Goal: Task Accomplishment & Management: Use online tool/utility

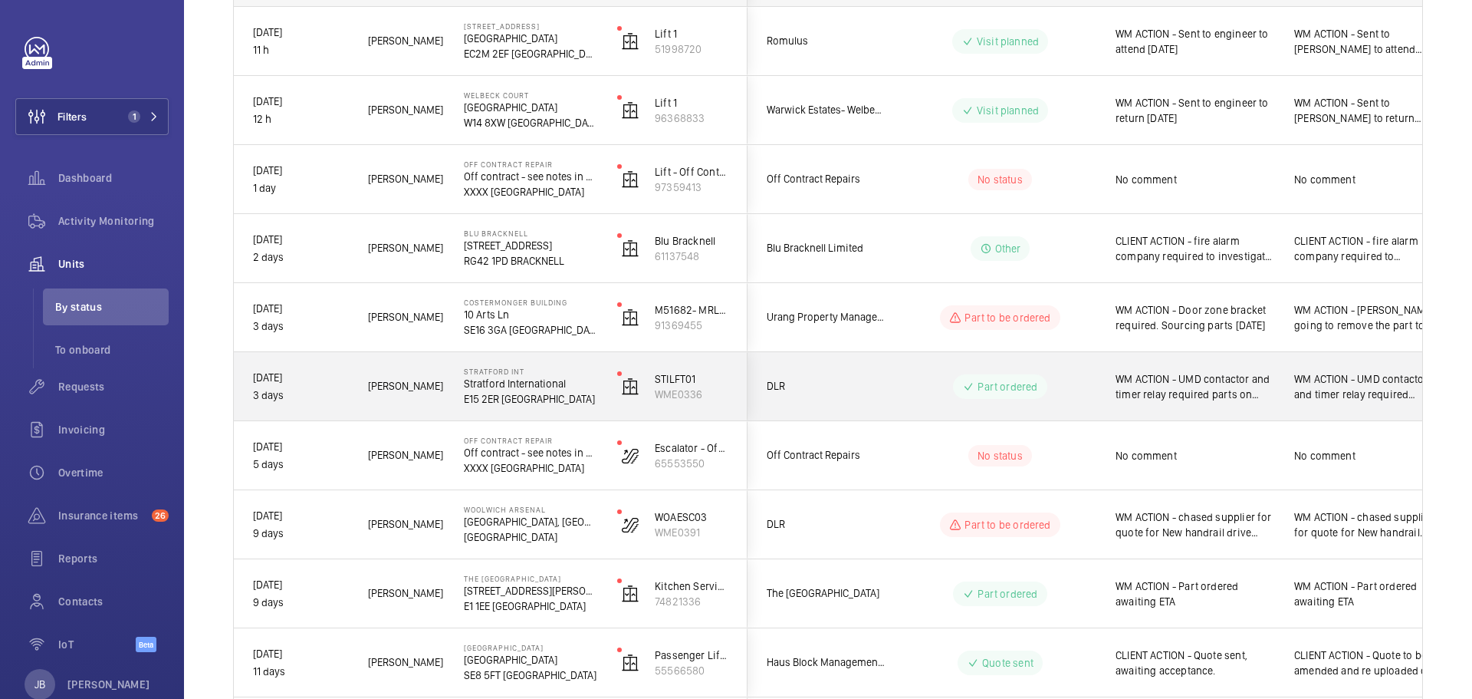
scroll to position [198, 0]
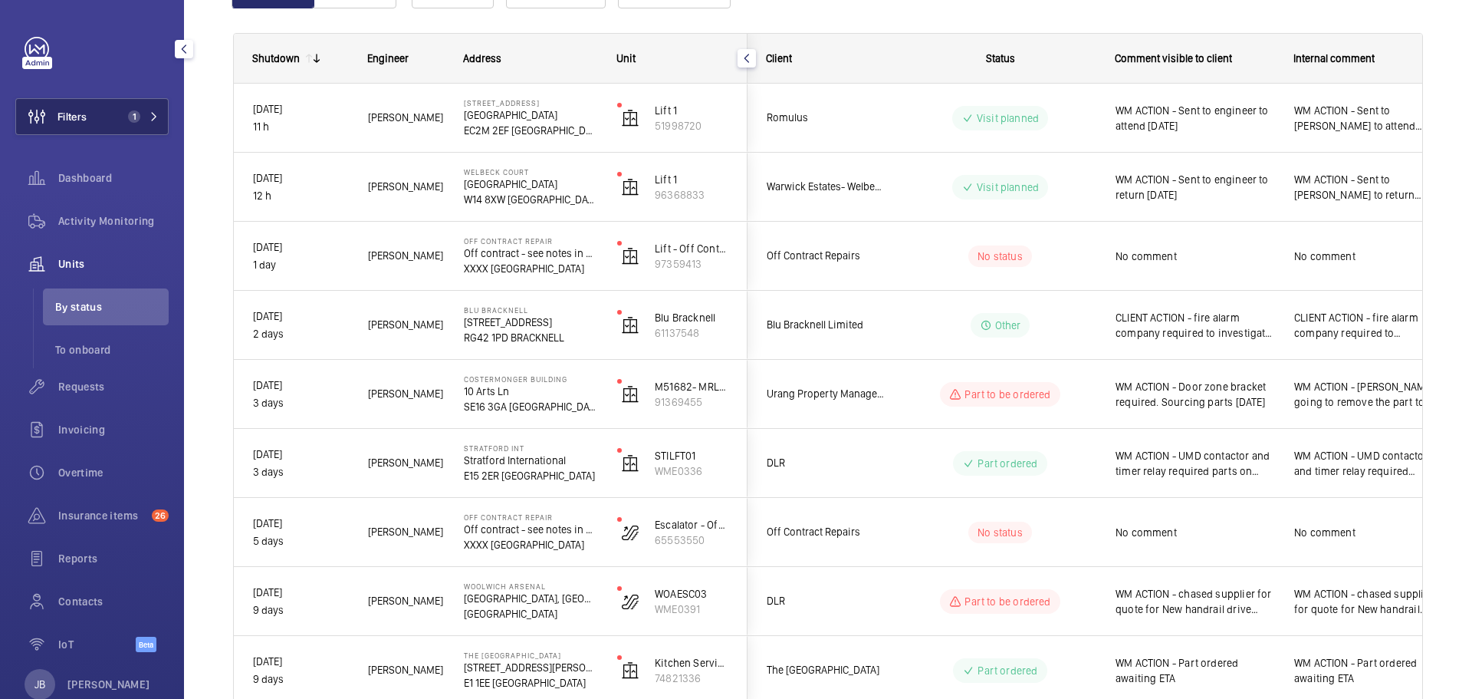
click at [81, 113] on span "Filters" at bounding box center [72, 116] width 29 height 15
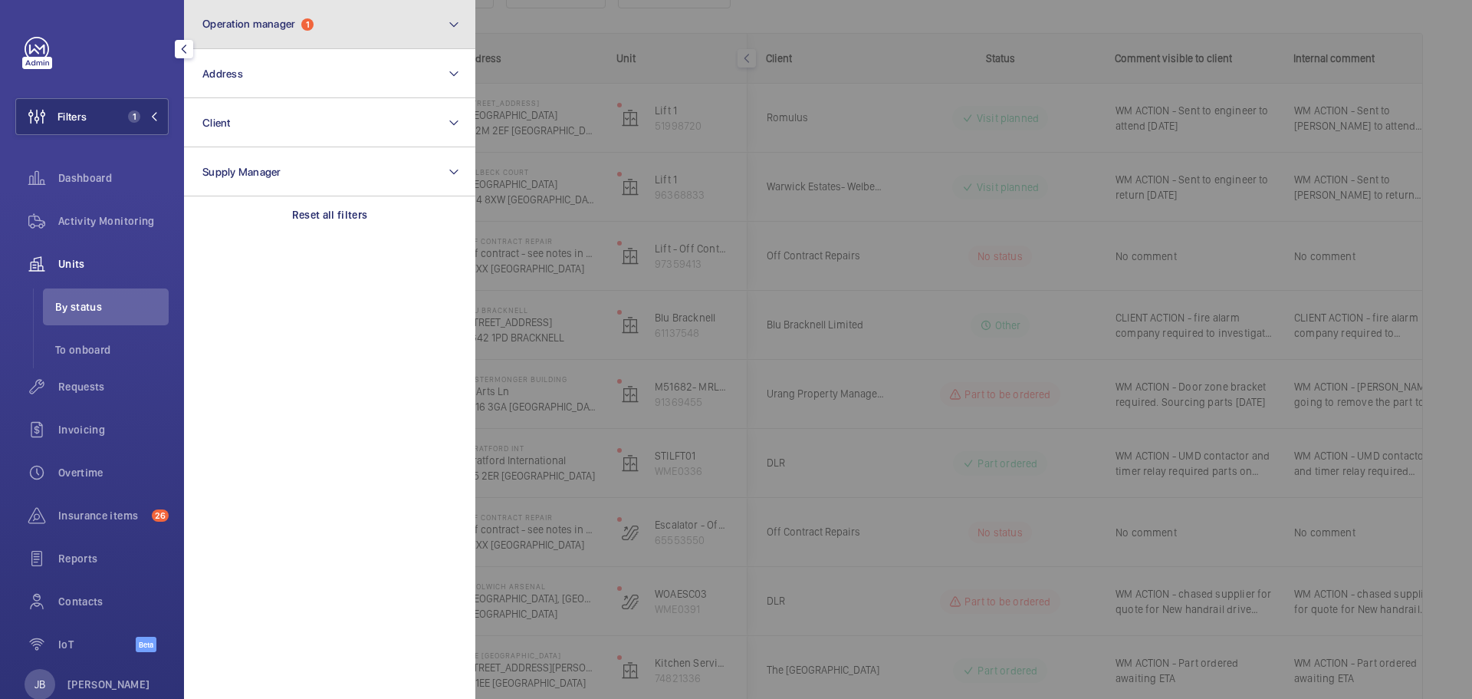
click at [331, 28] on button "Operation manager 1" at bounding box center [329, 24] width 291 height 49
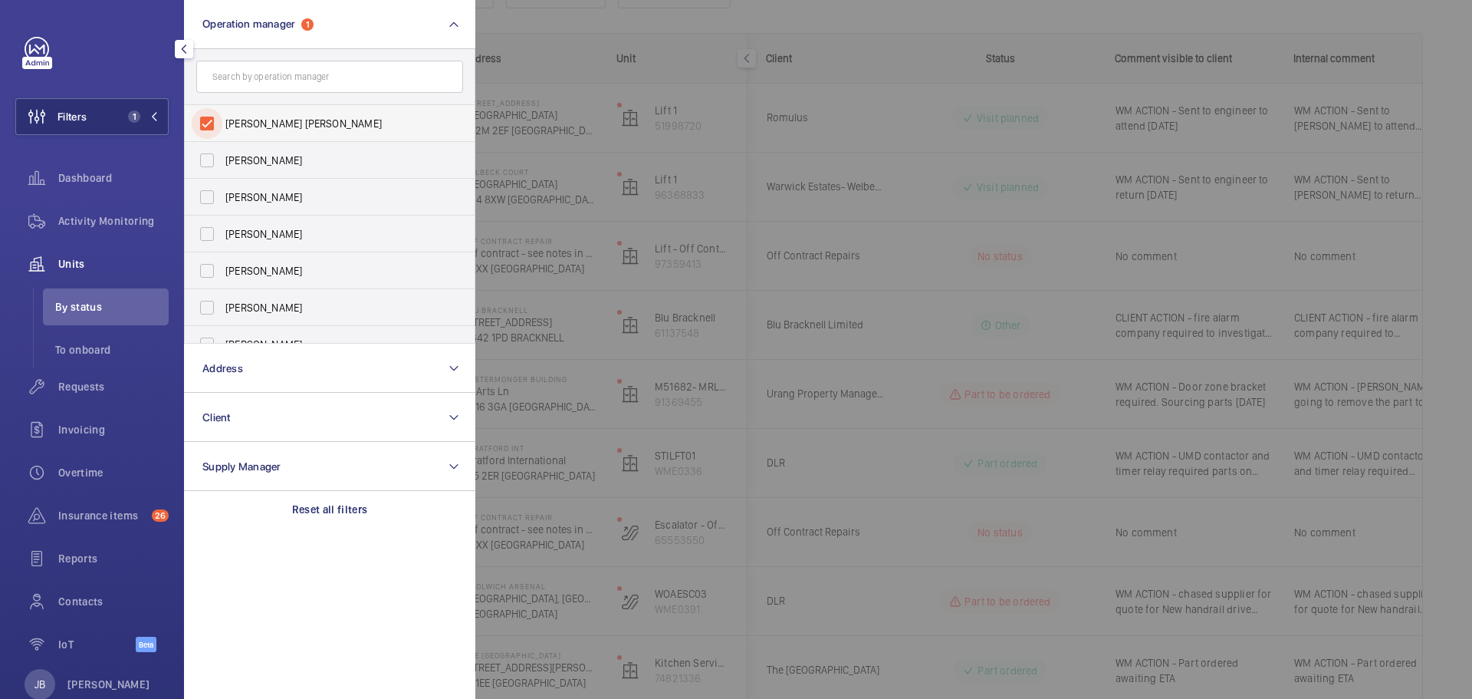
click at [206, 127] on input "Connor Tarpey" at bounding box center [207, 123] width 31 height 31
checkbox input "false"
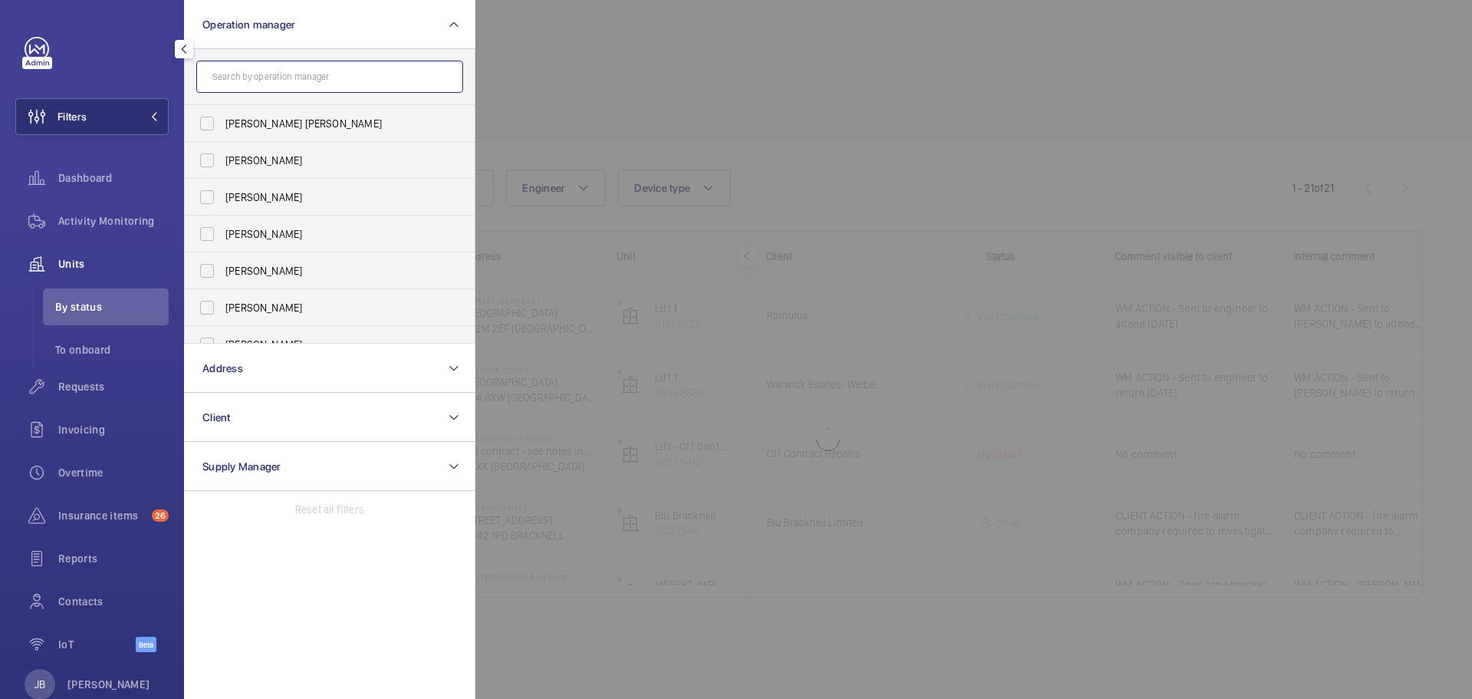
click at [232, 90] on input "text" at bounding box center [329, 77] width 267 height 32
click at [209, 275] on input "Connor Dudley" at bounding box center [207, 270] width 31 height 31
checkbox input "true"
click at [602, 110] on div at bounding box center [1211, 349] width 1472 height 699
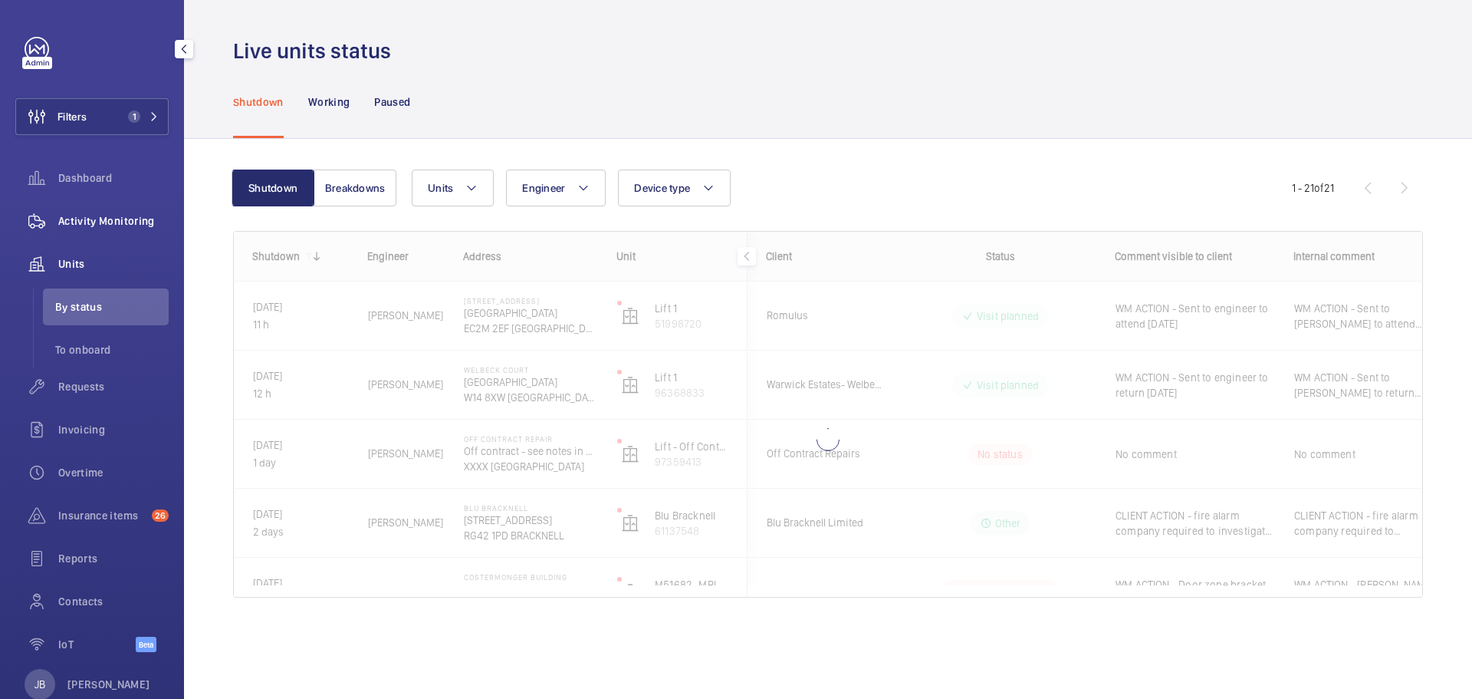
click at [87, 223] on span "Activity Monitoring" at bounding box center [113, 220] width 110 height 15
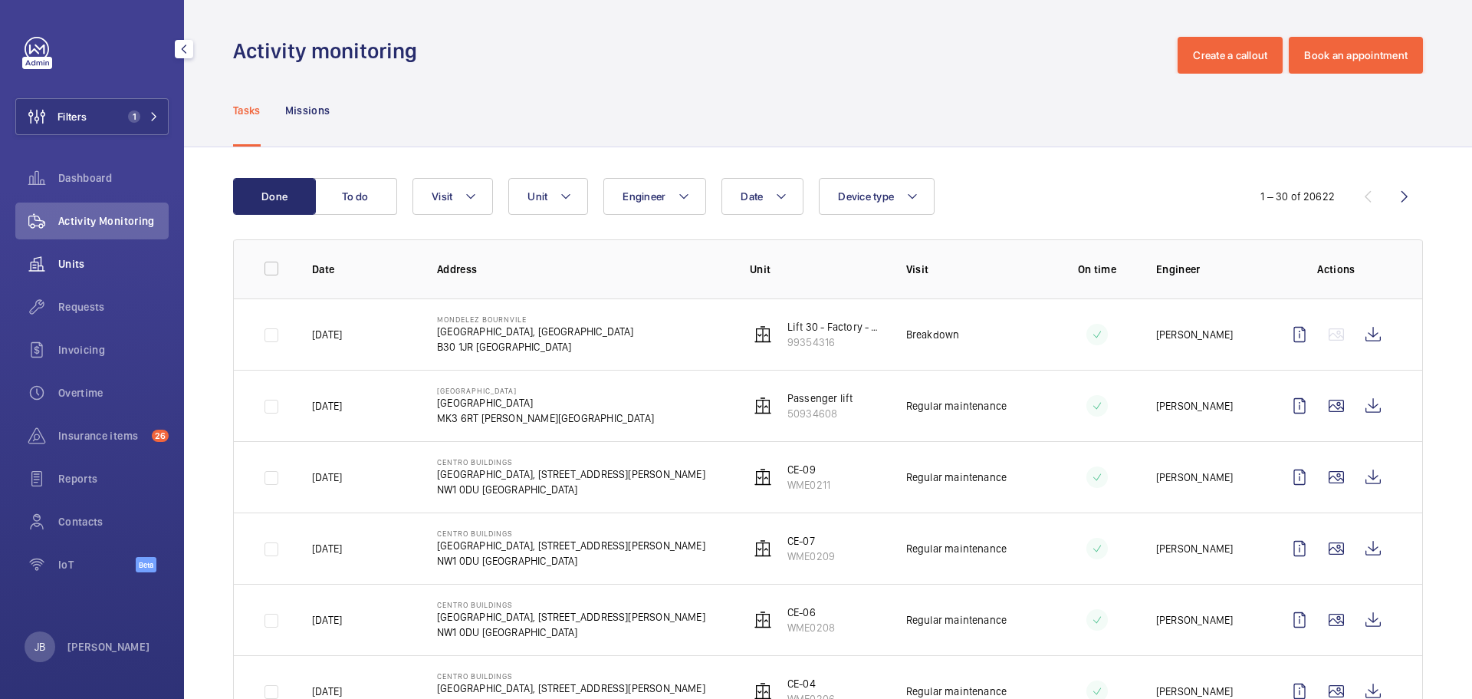
click at [81, 262] on span "Units" at bounding box center [113, 263] width 110 height 15
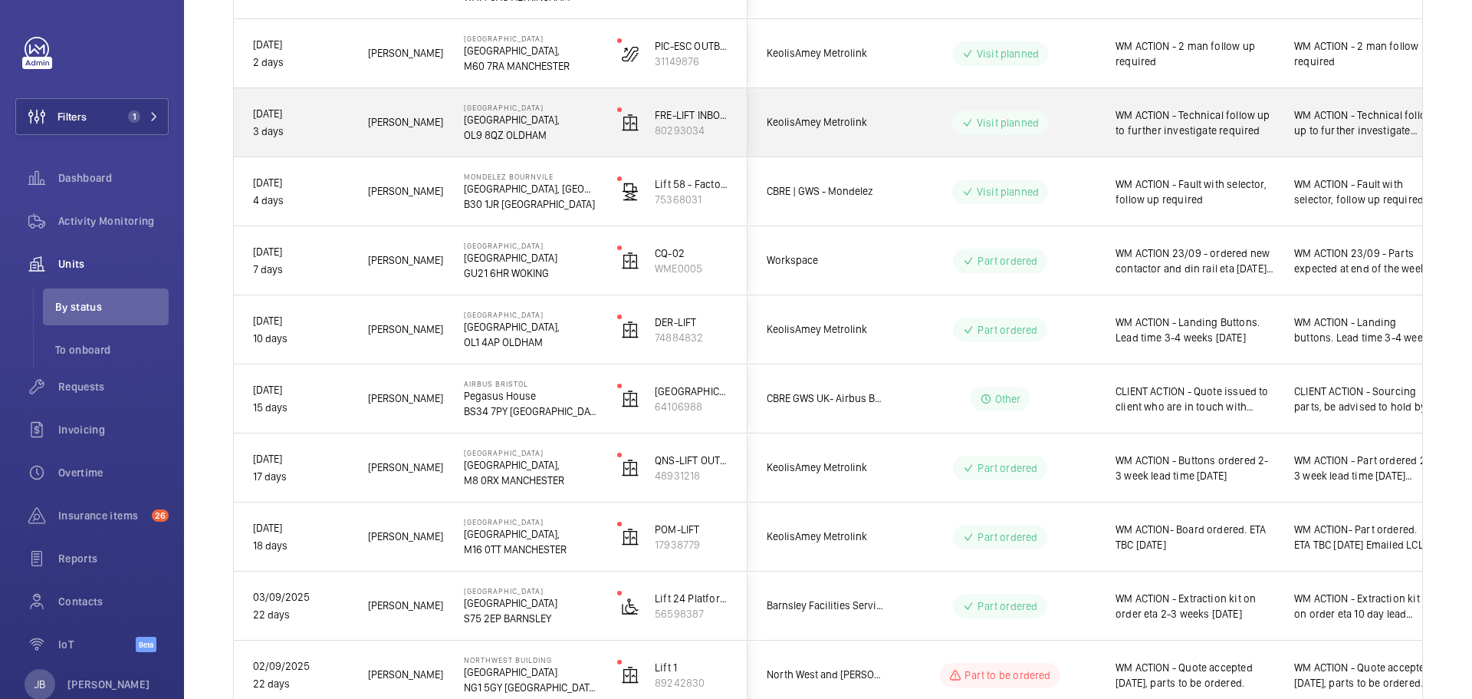
scroll to position [613, 0]
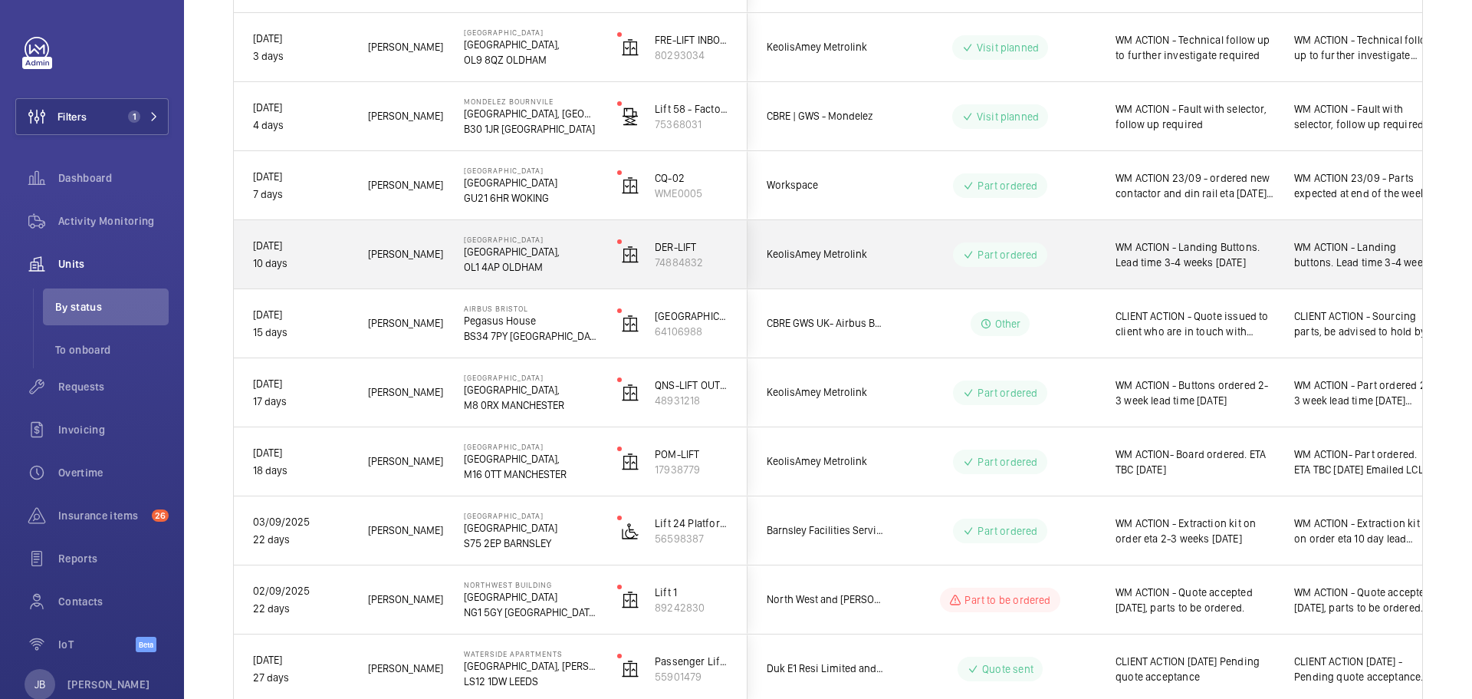
click at [1192, 274] on div "WM ACTION - Landing Buttons. Lead time 3-4 weeks 18.09.25" at bounding box center [1185, 255] width 177 height 66
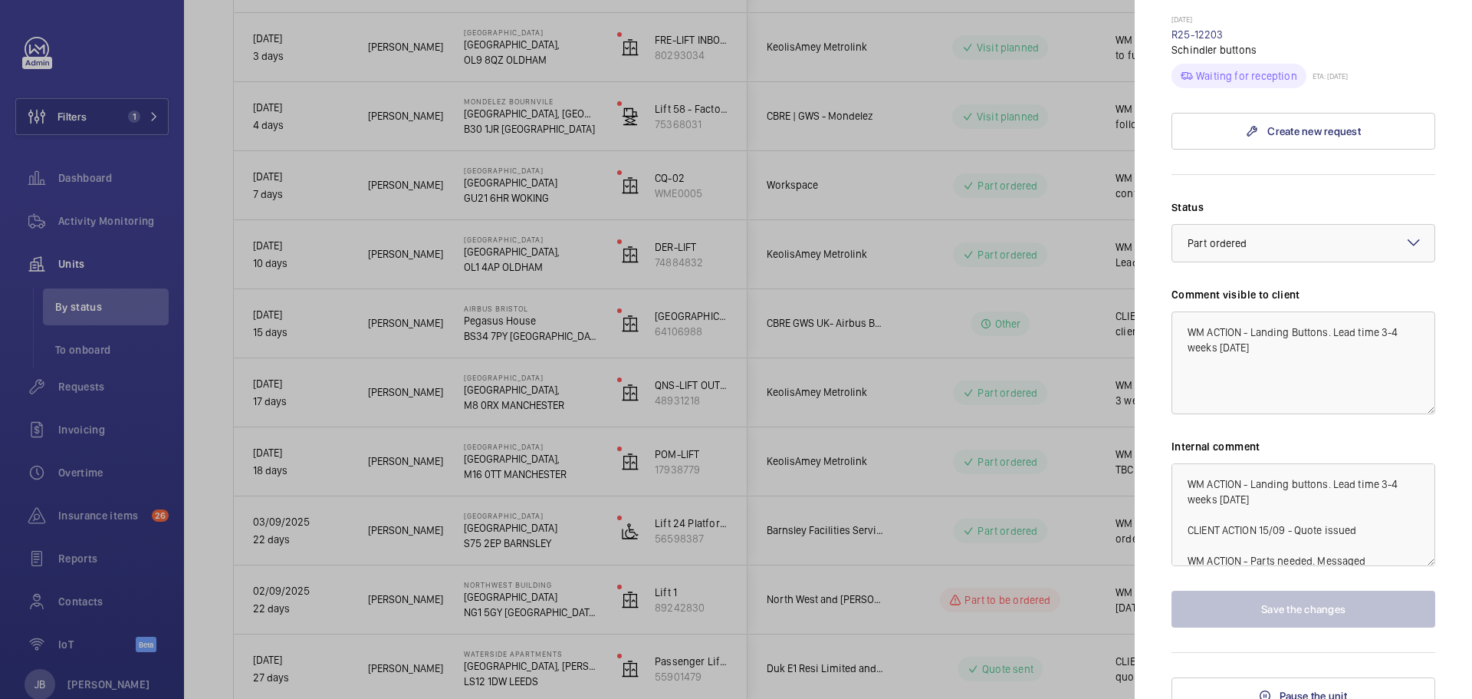
scroll to position [593, 0]
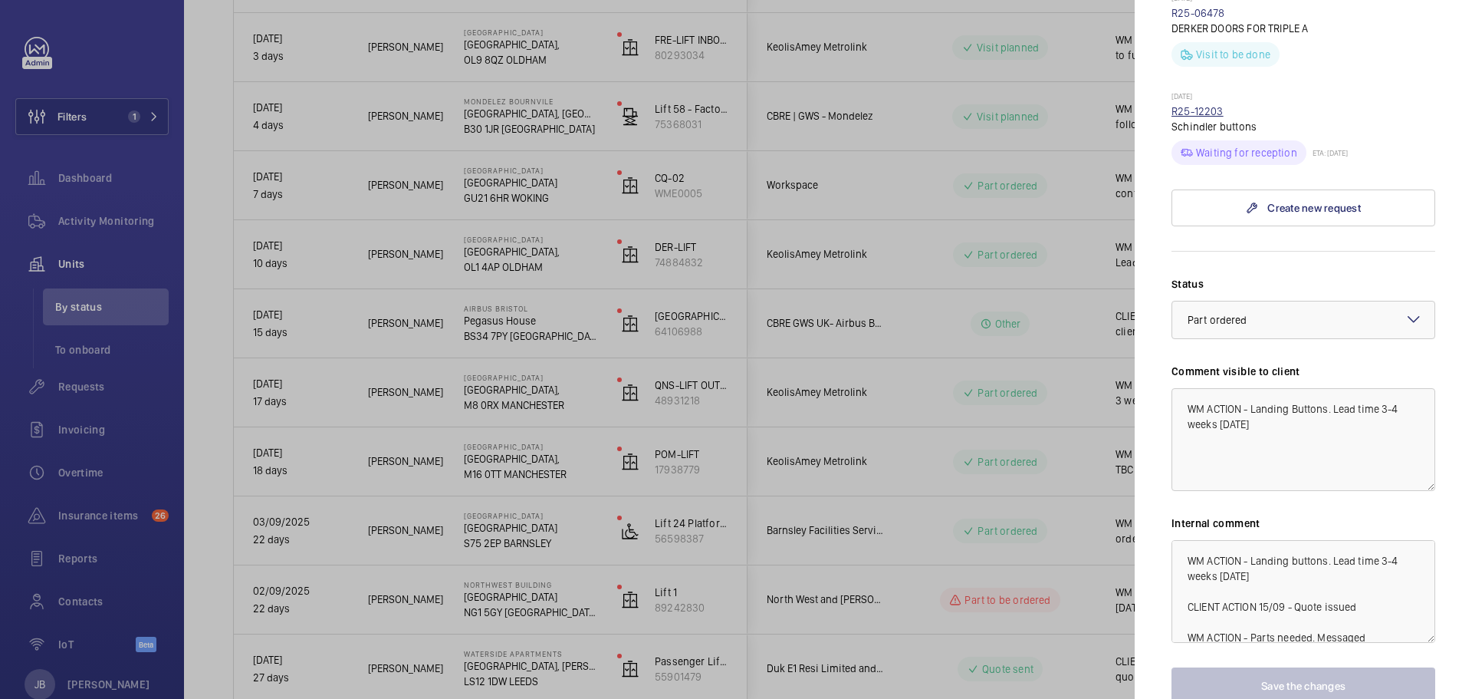
click at [1208, 105] on link "R25-12203" at bounding box center [1198, 111] width 52 height 12
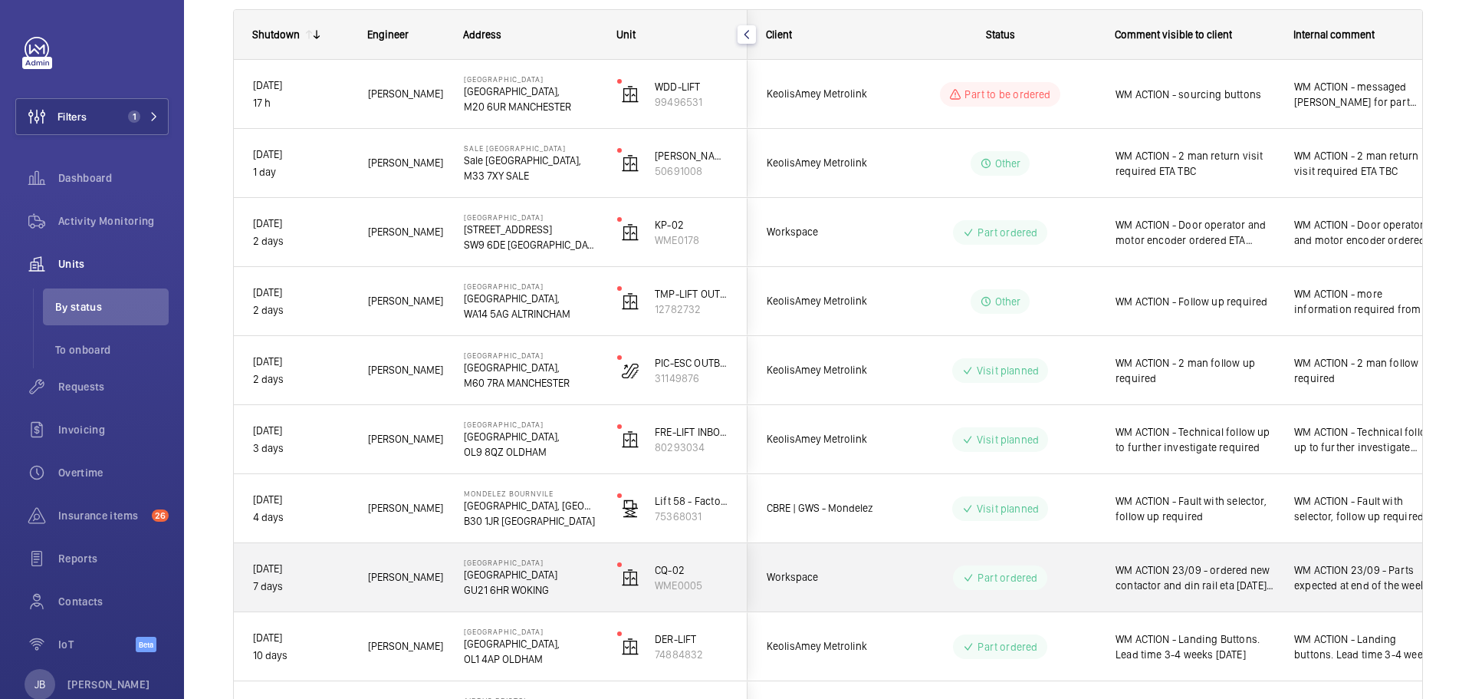
scroll to position [0, 0]
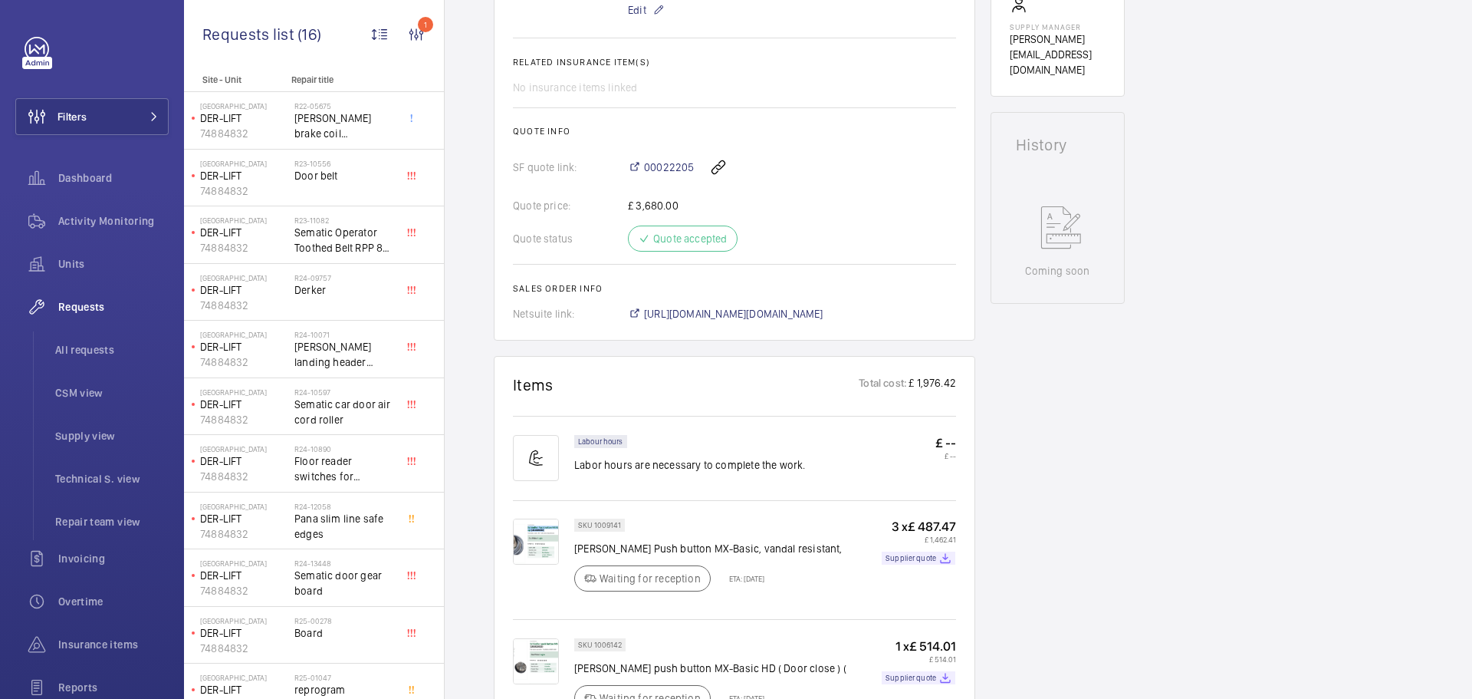
scroll to position [767, 0]
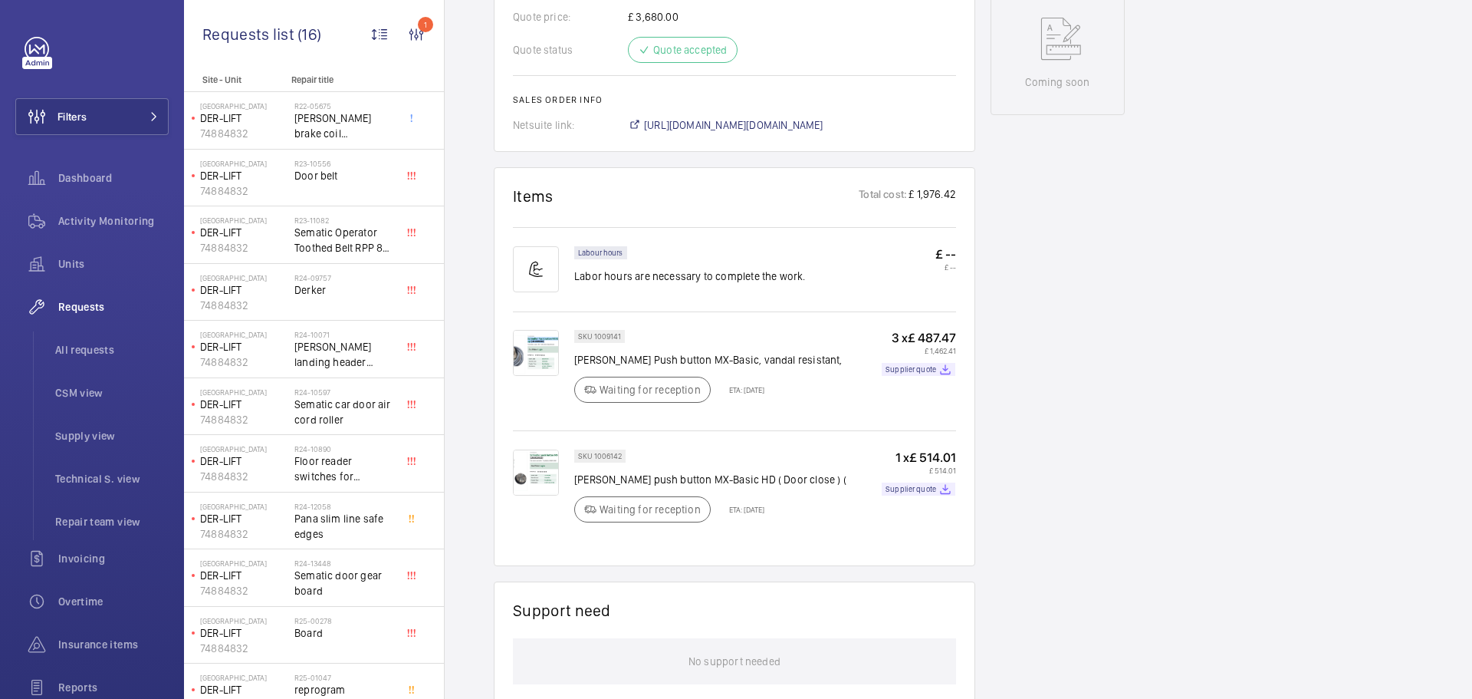
click at [540, 330] on img at bounding box center [536, 353] width 46 height 46
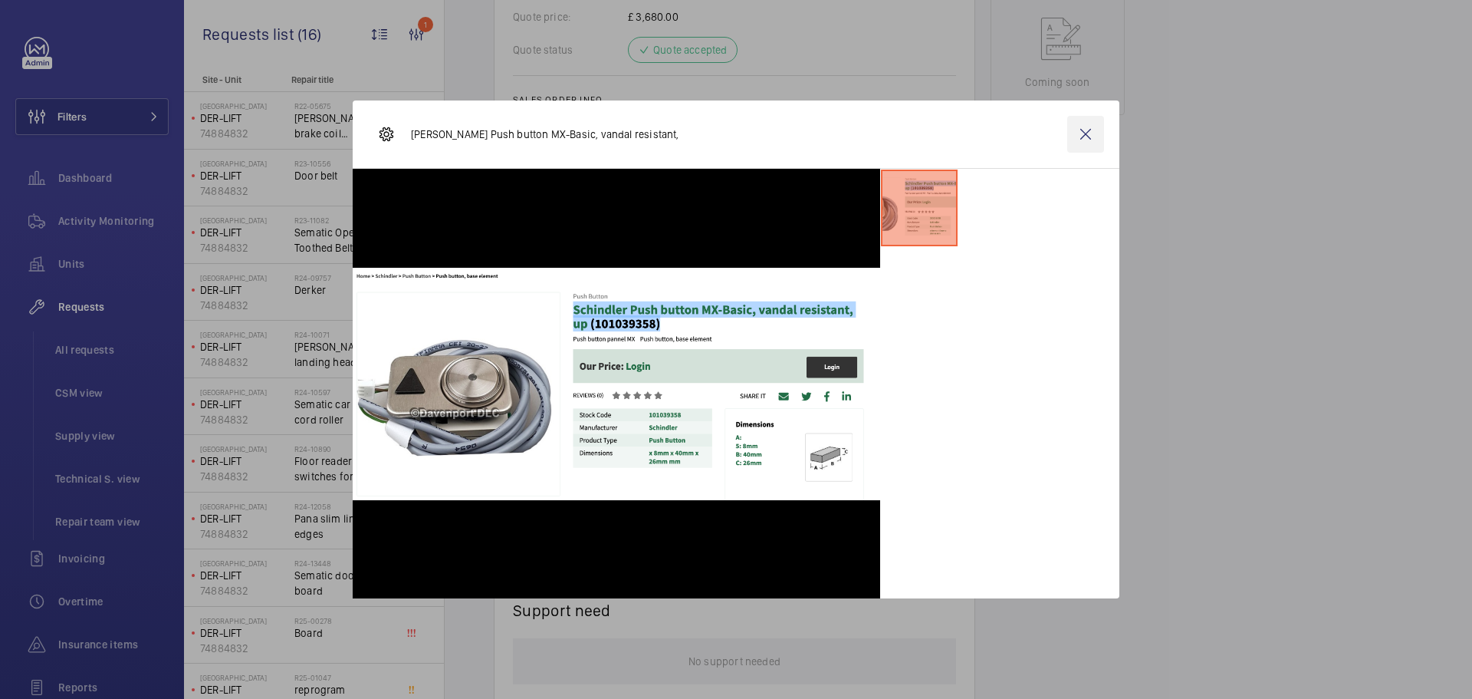
click at [1089, 134] on wm-front-icon-button at bounding box center [1085, 134] width 37 height 37
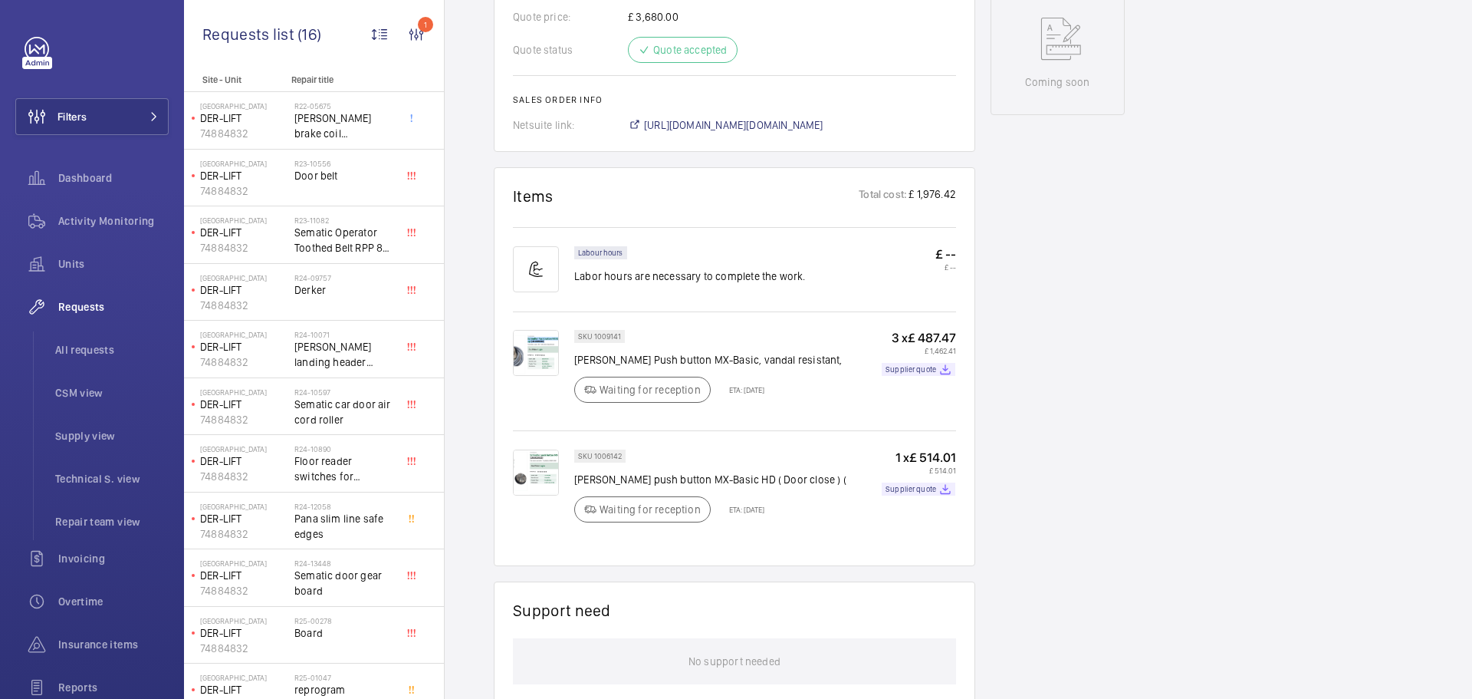
click at [540, 449] on img at bounding box center [536, 472] width 46 height 46
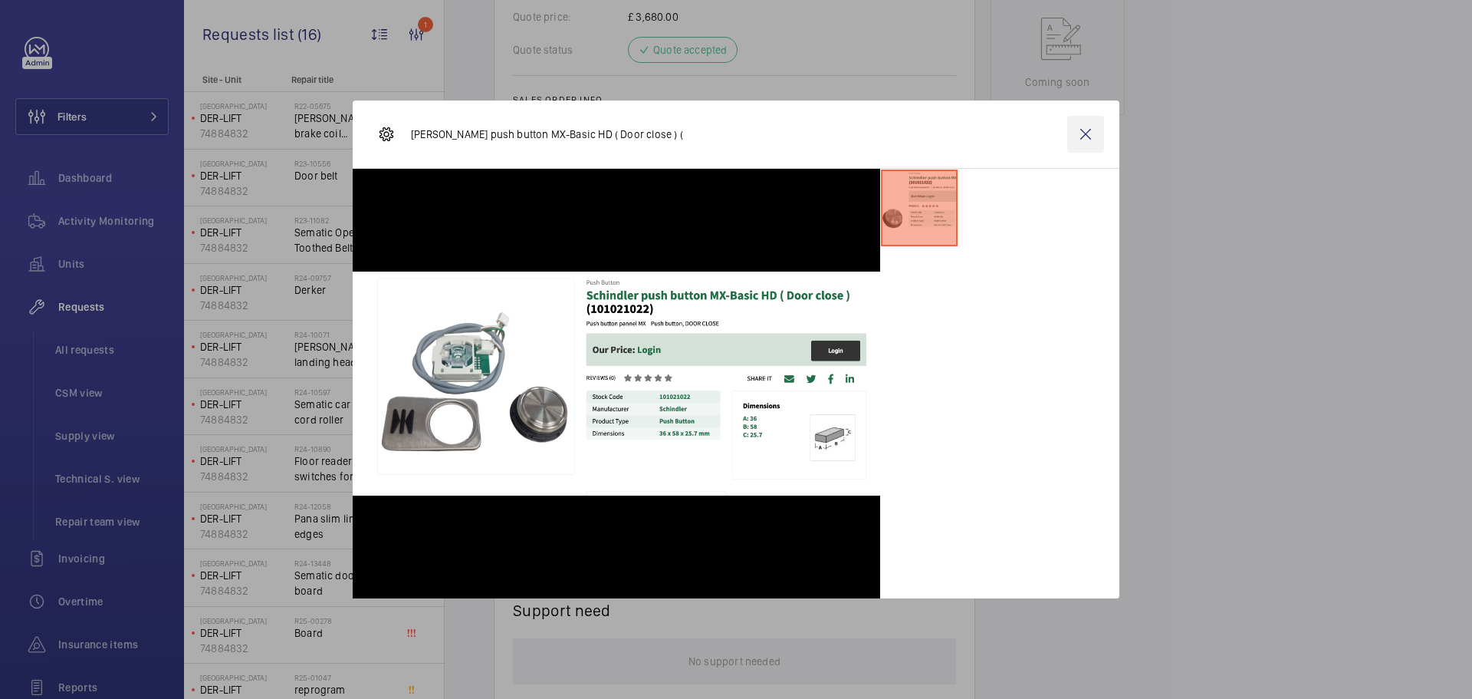
click at [1089, 138] on wm-front-icon-button at bounding box center [1085, 134] width 37 height 37
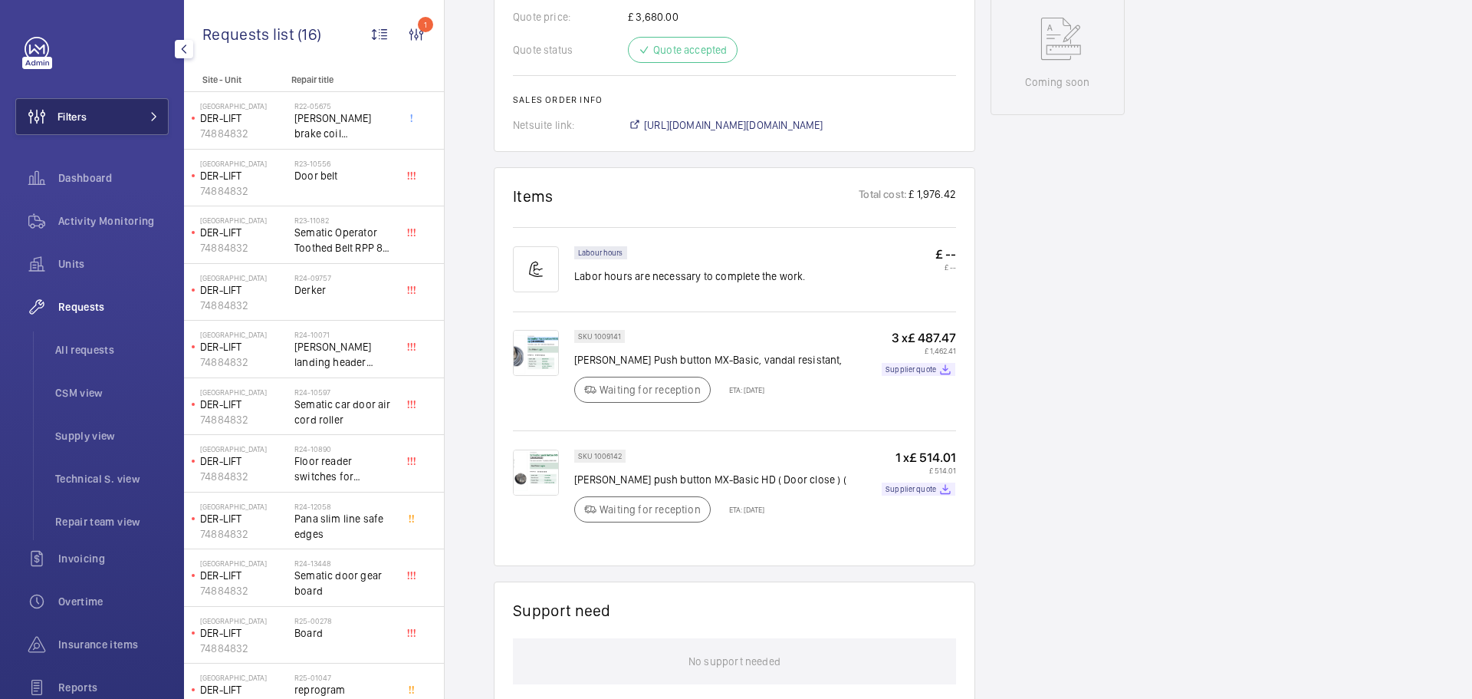
click at [107, 111] on button "Filters" at bounding box center [91, 116] width 153 height 37
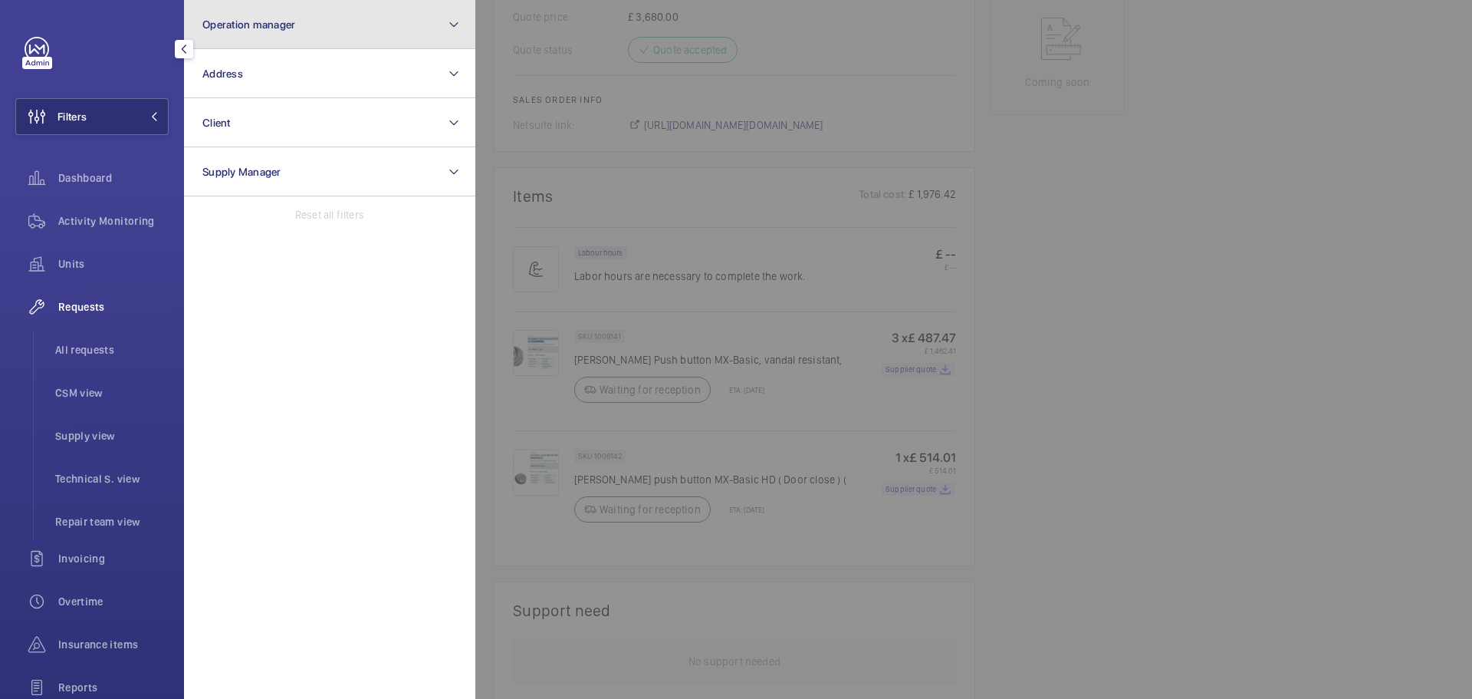
click at [298, 25] on button "Operation manager" at bounding box center [329, 24] width 291 height 49
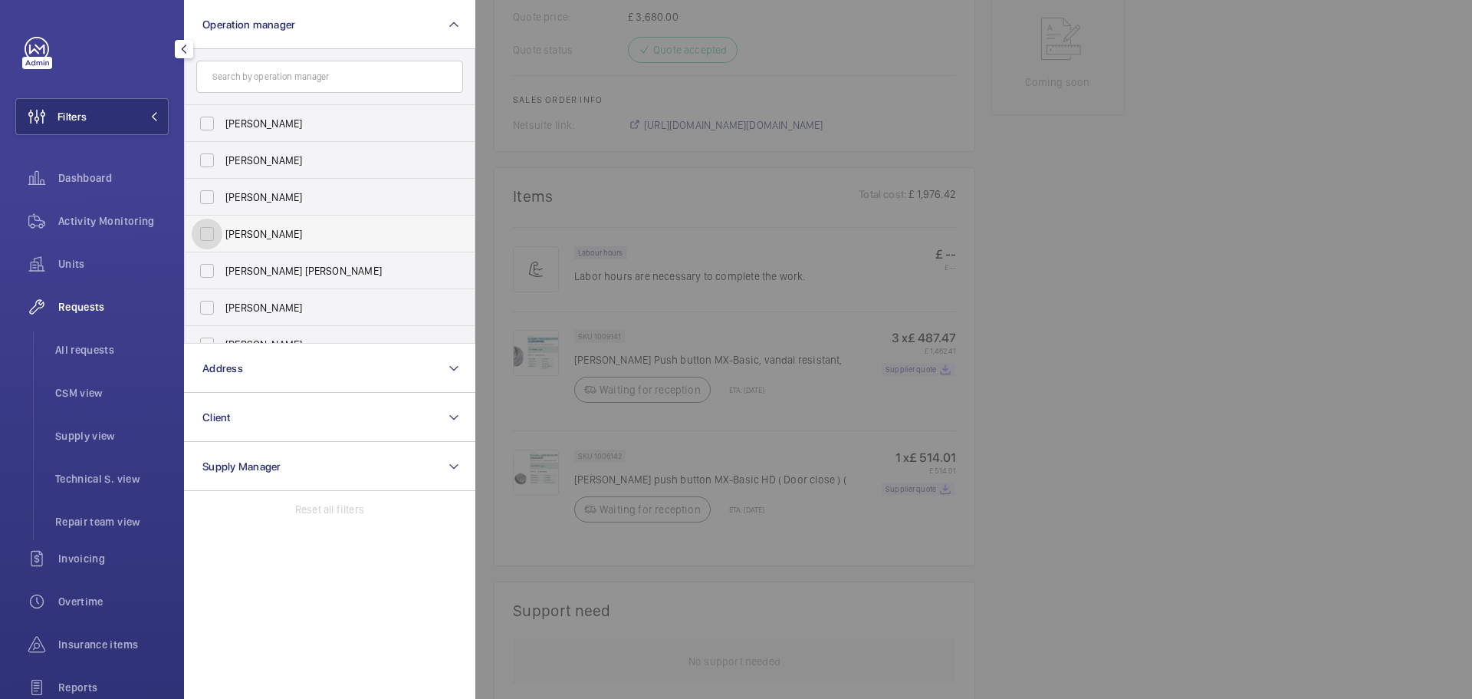
click at [215, 237] on input "Connor Dudley" at bounding box center [207, 234] width 31 height 31
checkbox input "true"
click at [100, 219] on span "Activity Monitoring" at bounding box center [113, 220] width 110 height 15
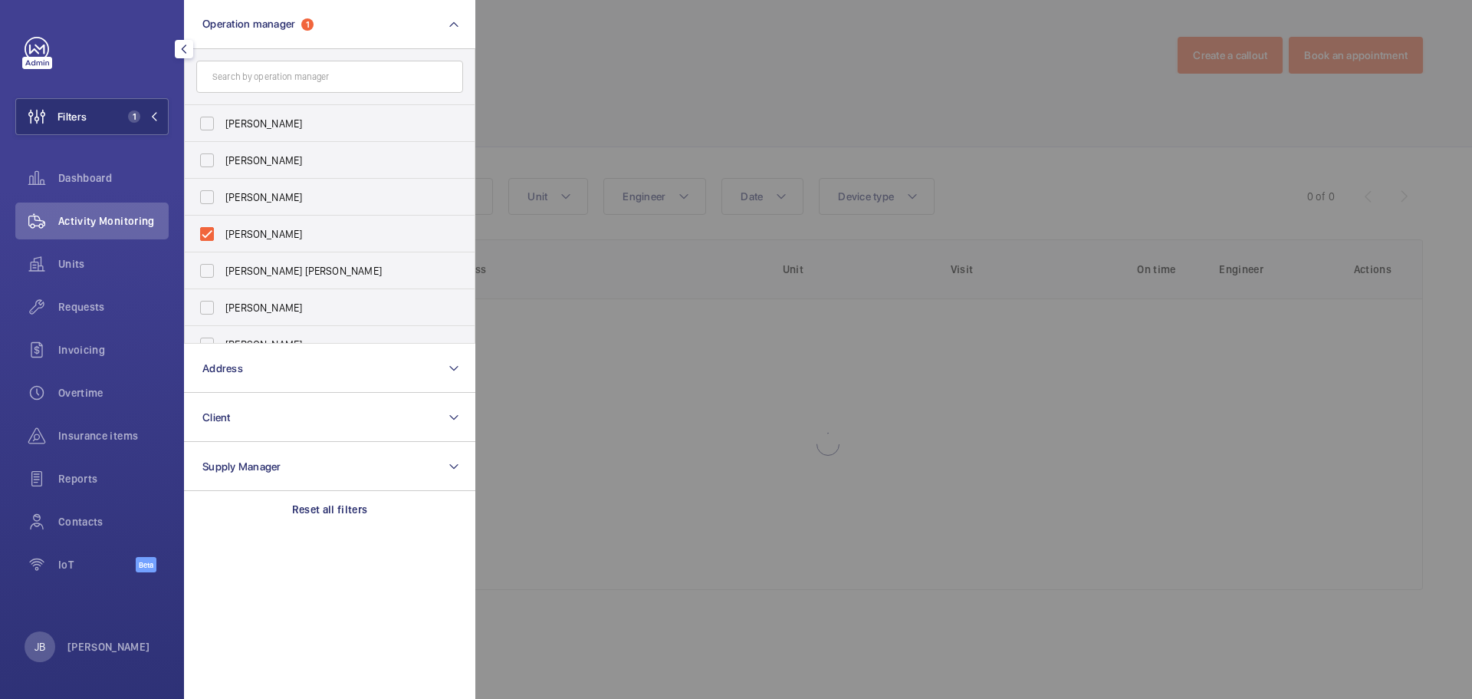
click at [598, 89] on div at bounding box center [1211, 349] width 1472 height 699
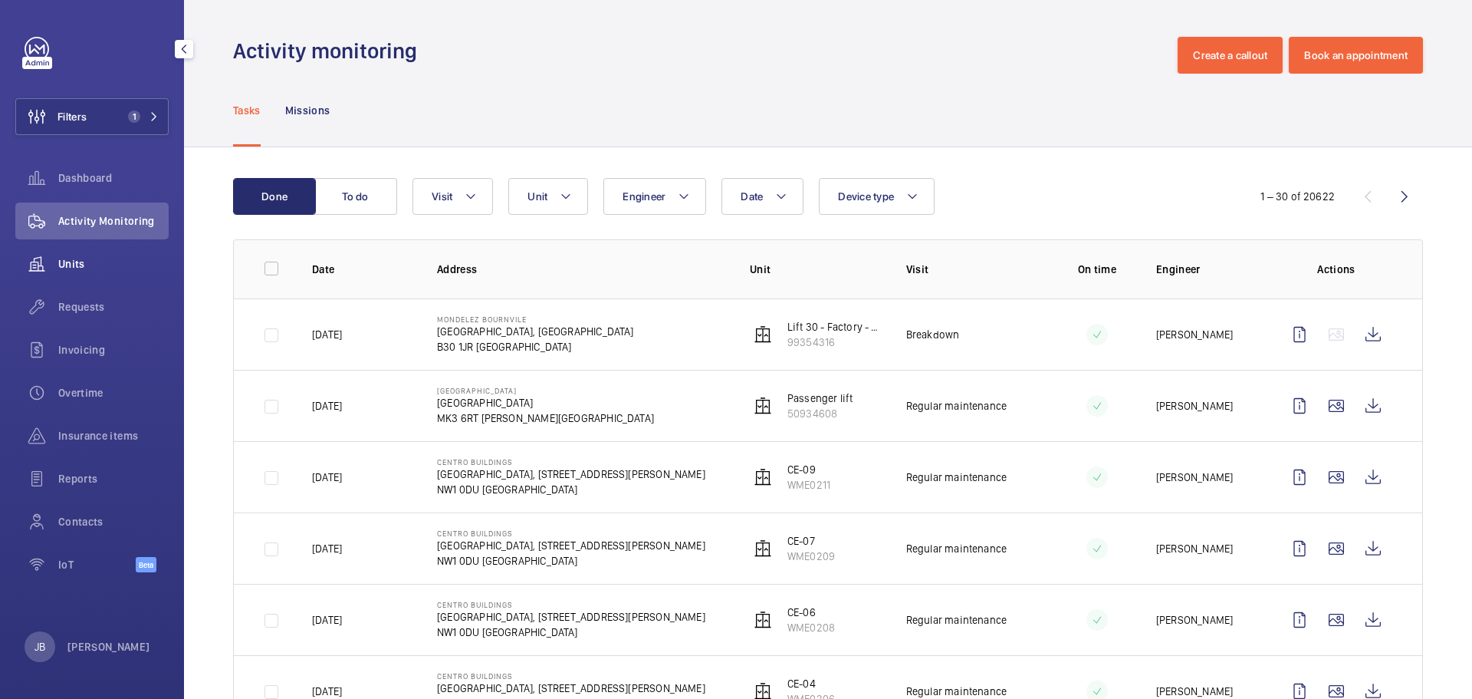
click at [91, 261] on span "Units" at bounding box center [113, 263] width 110 height 15
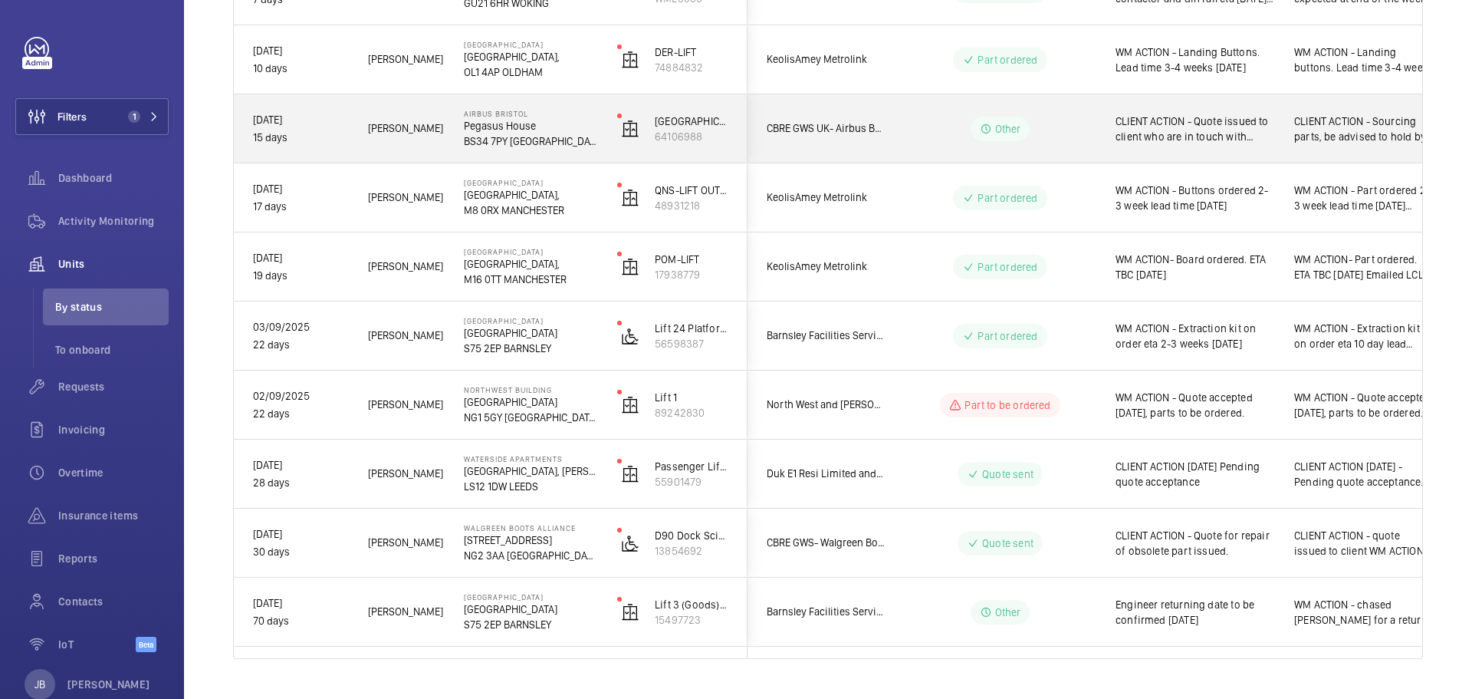
scroll to position [842, 0]
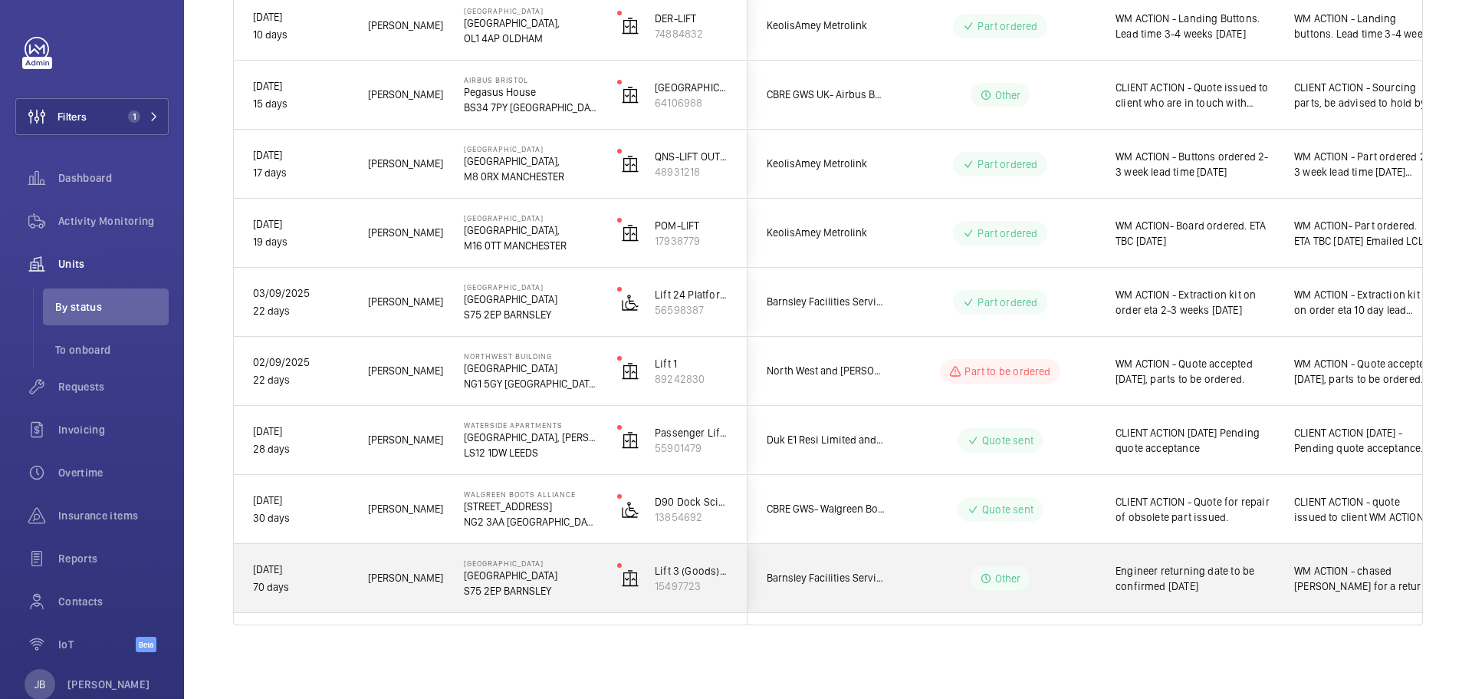
click at [1222, 583] on span "Engineer returning date to be confirmed 23/09/25" at bounding box center [1195, 578] width 159 height 31
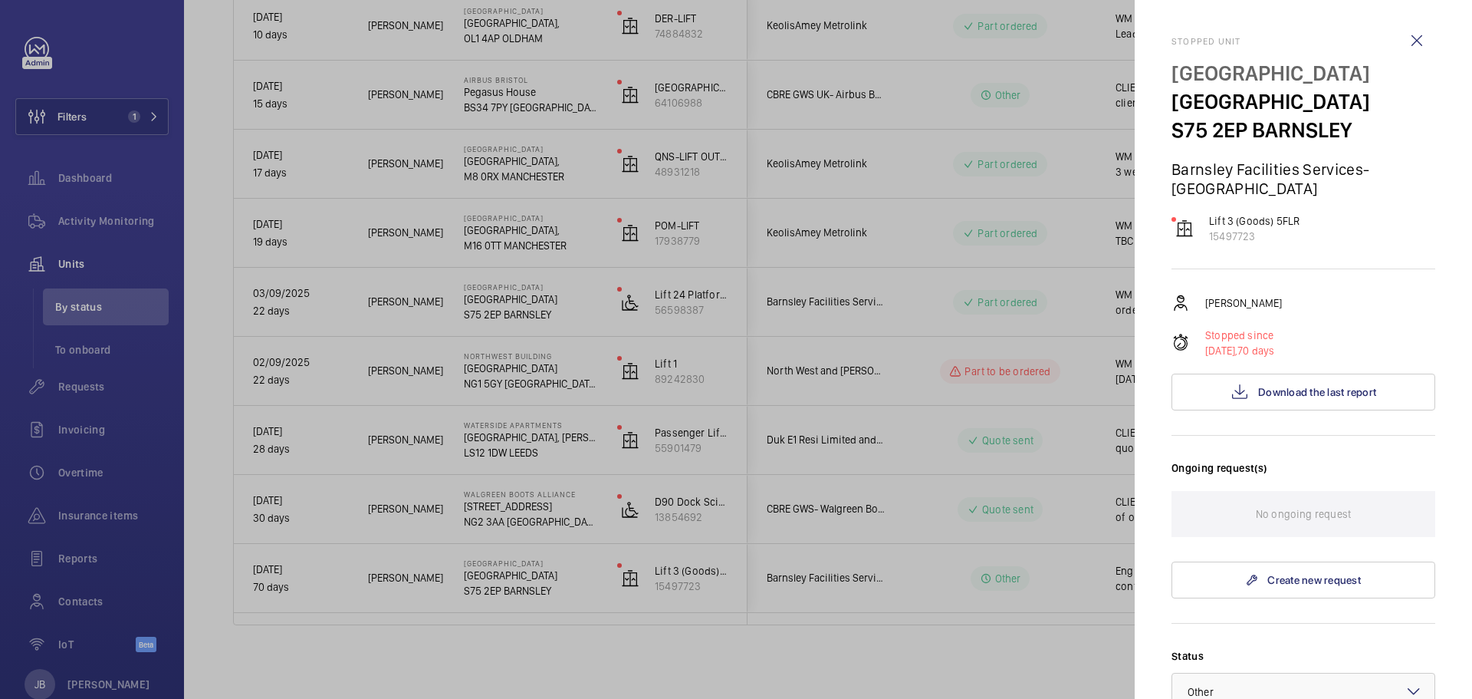
scroll to position [0, 0]
click at [1408, 38] on wm-front-icon-button at bounding box center [1417, 41] width 37 height 37
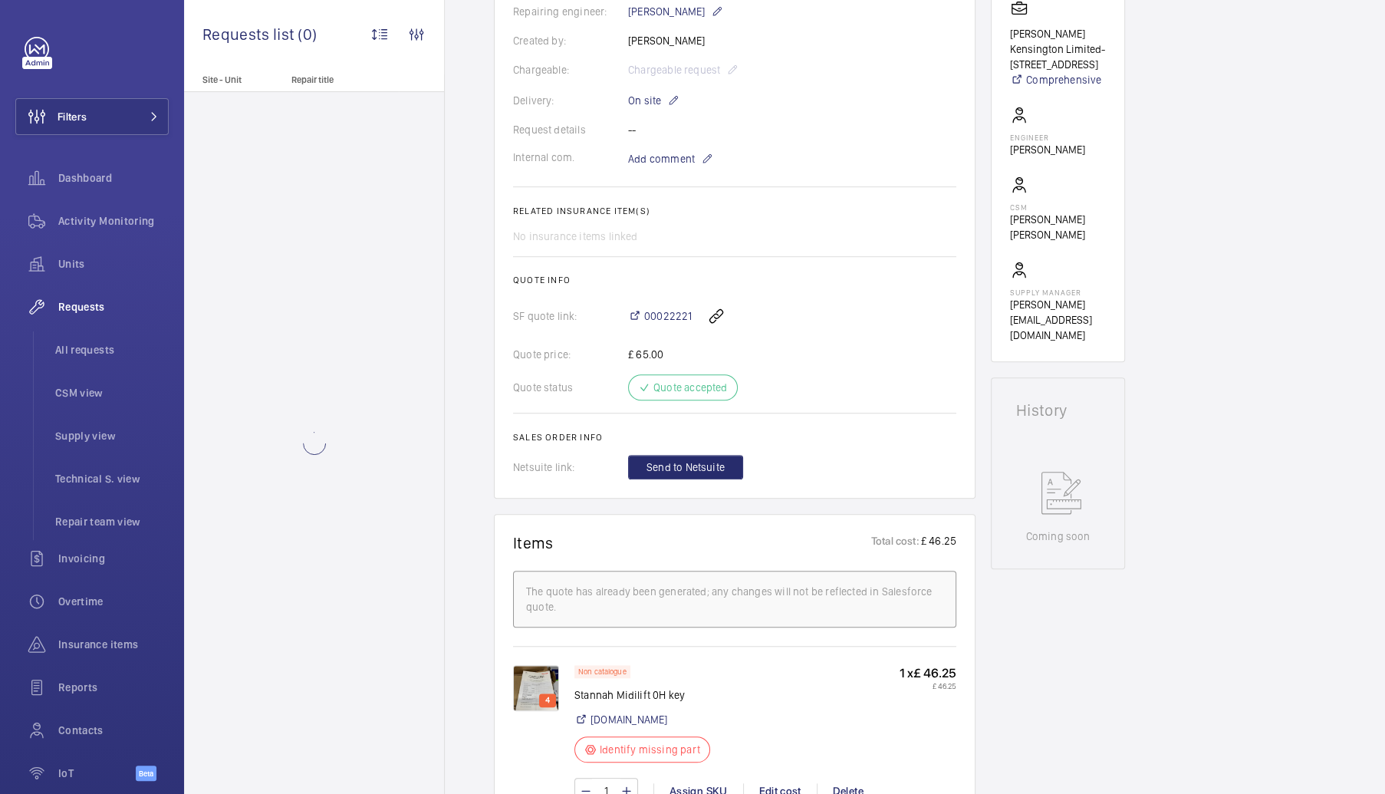
scroll to position [537, 0]
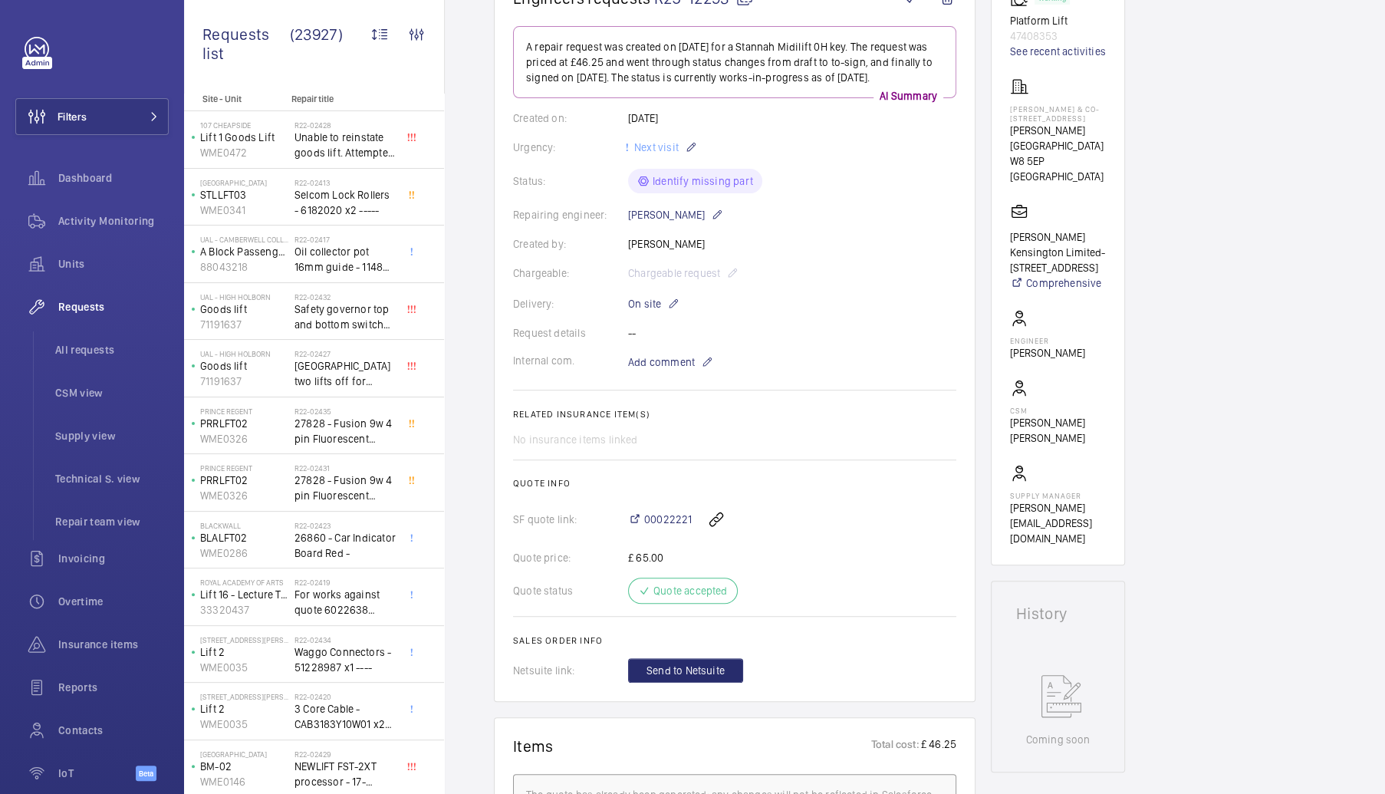
scroll to position [460, 0]
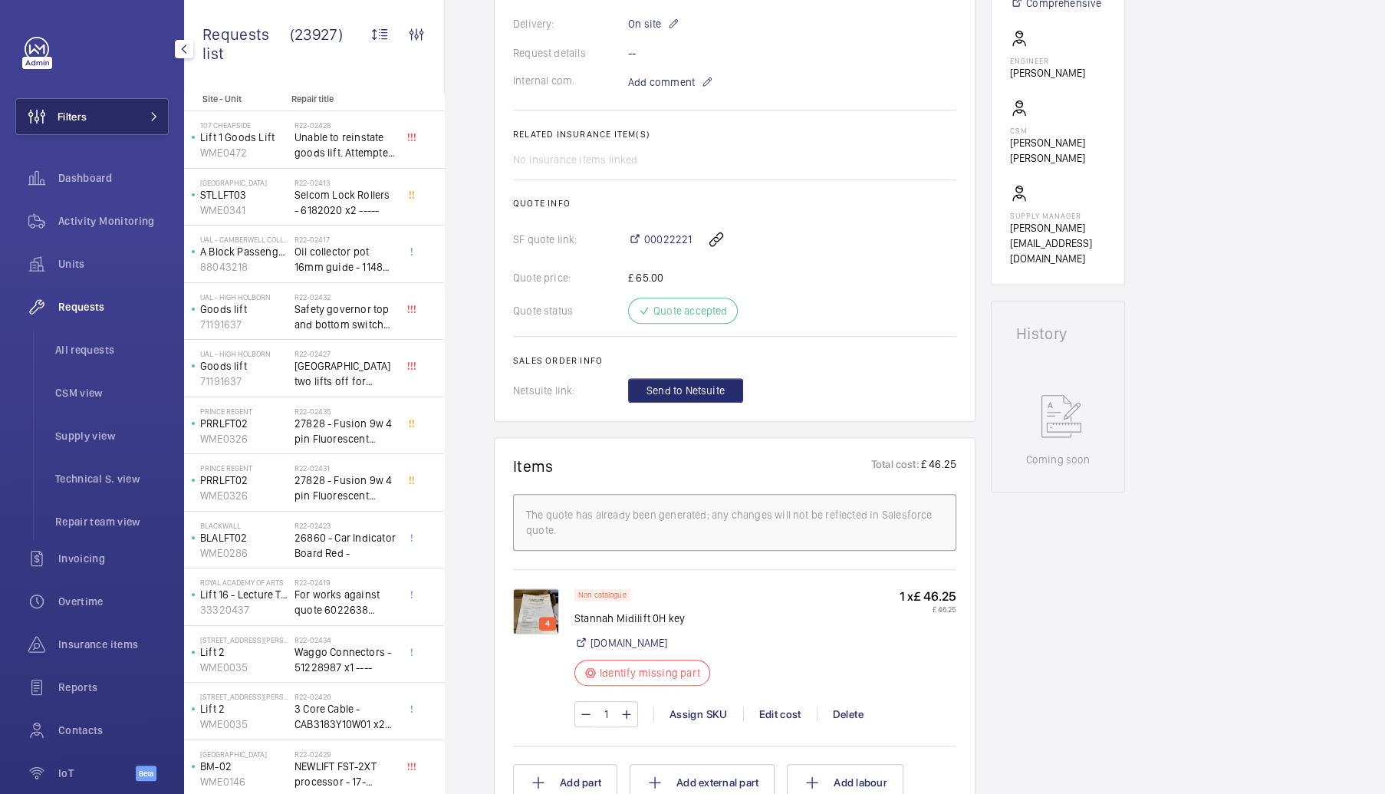
click at [100, 112] on button "Filters" at bounding box center [91, 116] width 153 height 37
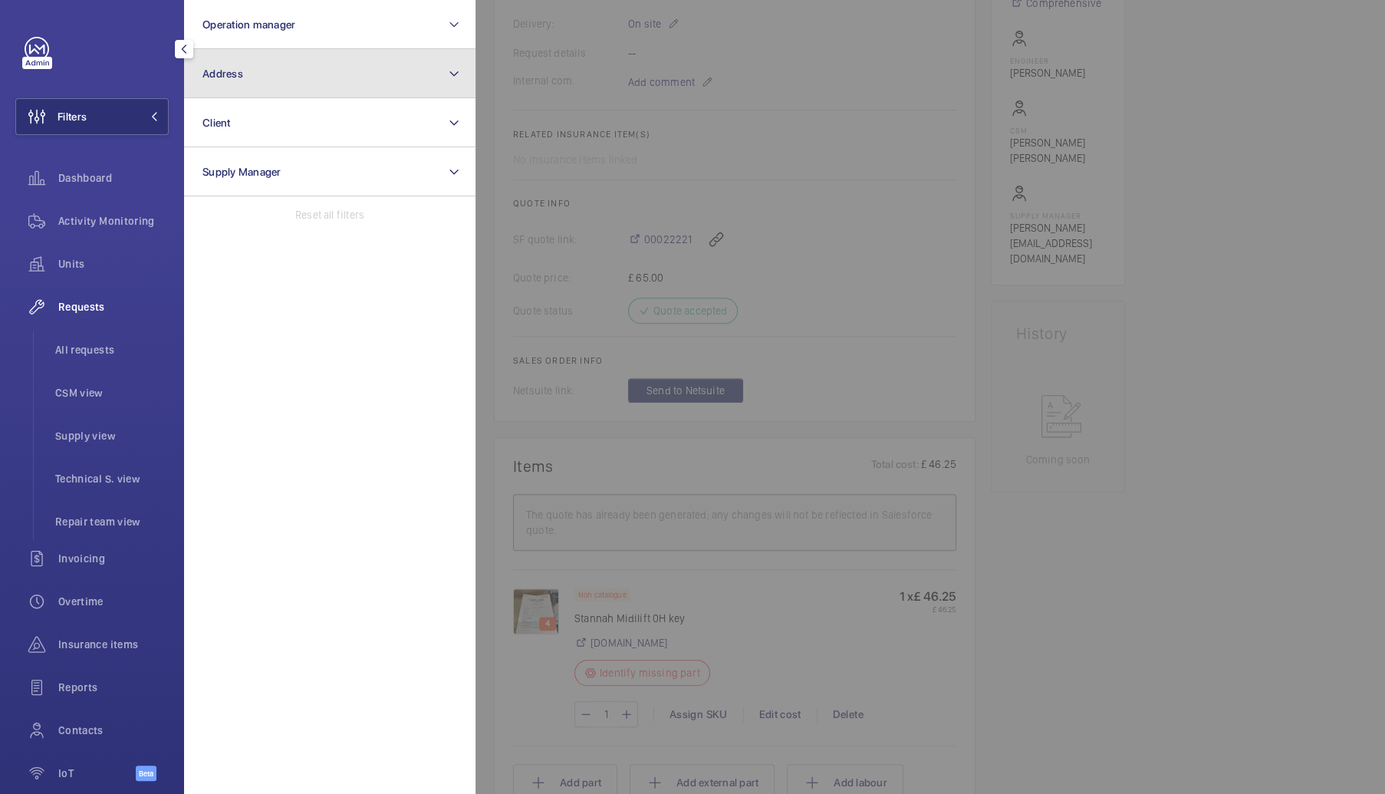
click at [241, 70] on span "Address" at bounding box center [222, 73] width 41 height 12
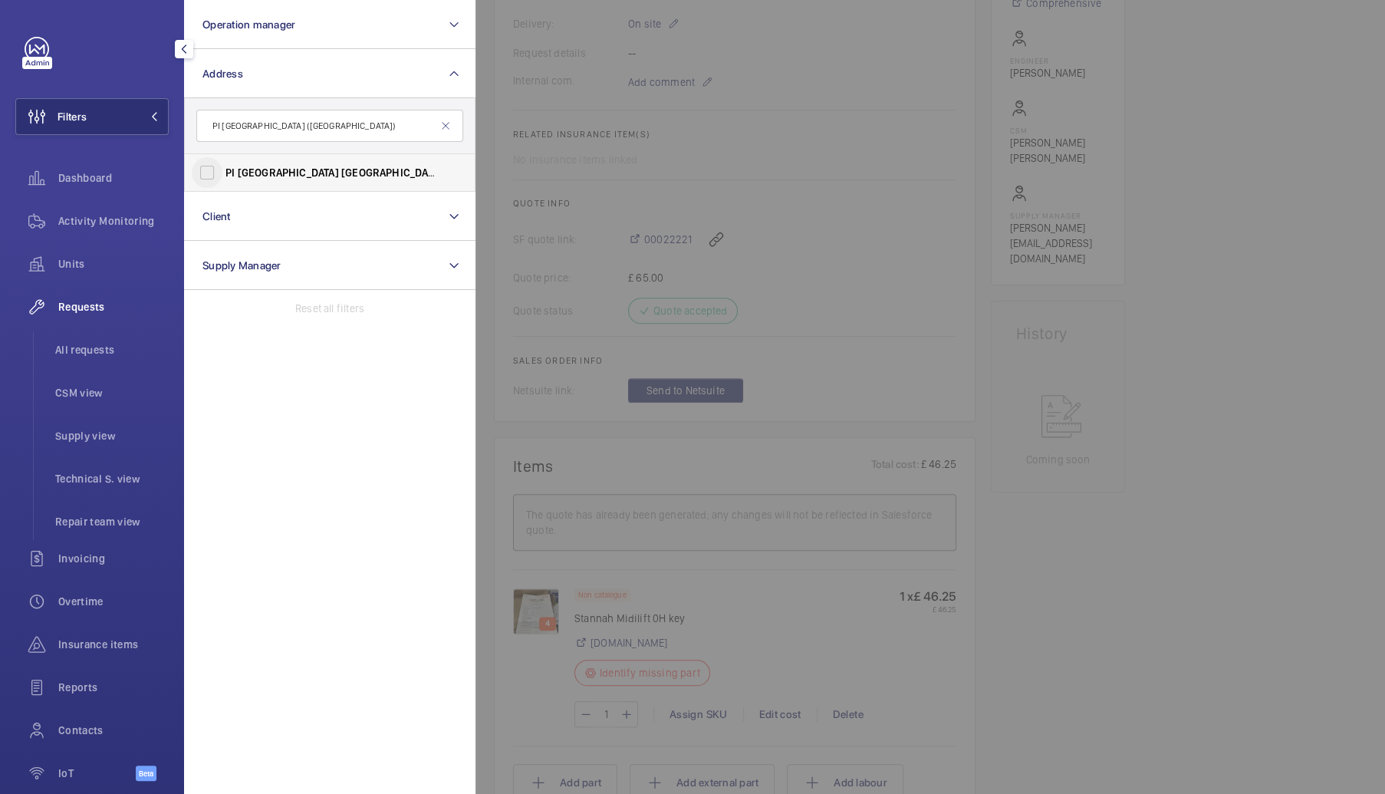
type input "PI London Southwark (Borough High St)"
click at [209, 171] on input "PI London Southwark (Borough High St) - 135 Borough High Street, LONDON SE1 1NP" at bounding box center [207, 172] width 31 height 31
checkbox input "true"
click at [78, 221] on span "Activity Monitoring" at bounding box center [113, 220] width 110 height 15
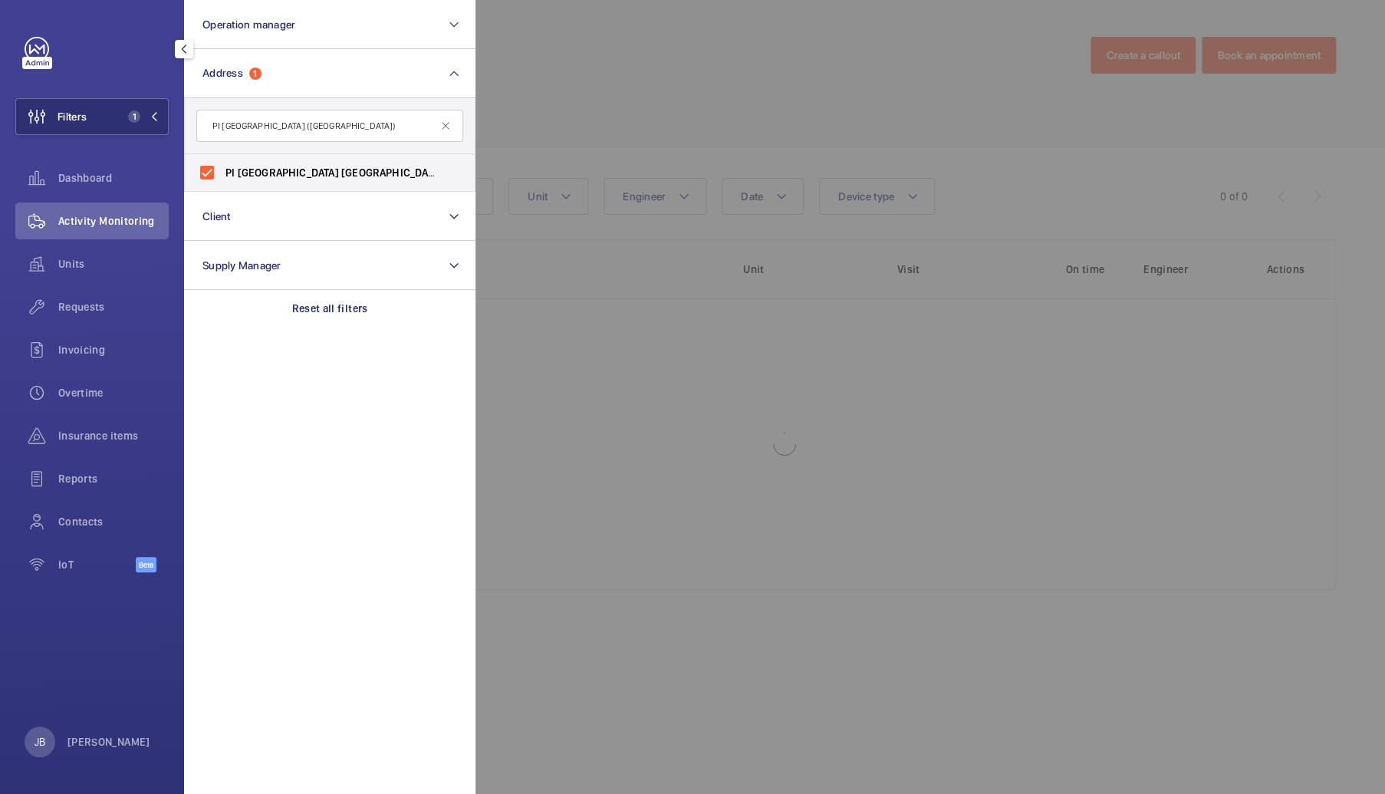
click at [588, 91] on div at bounding box center [1167, 397] width 1385 height 794
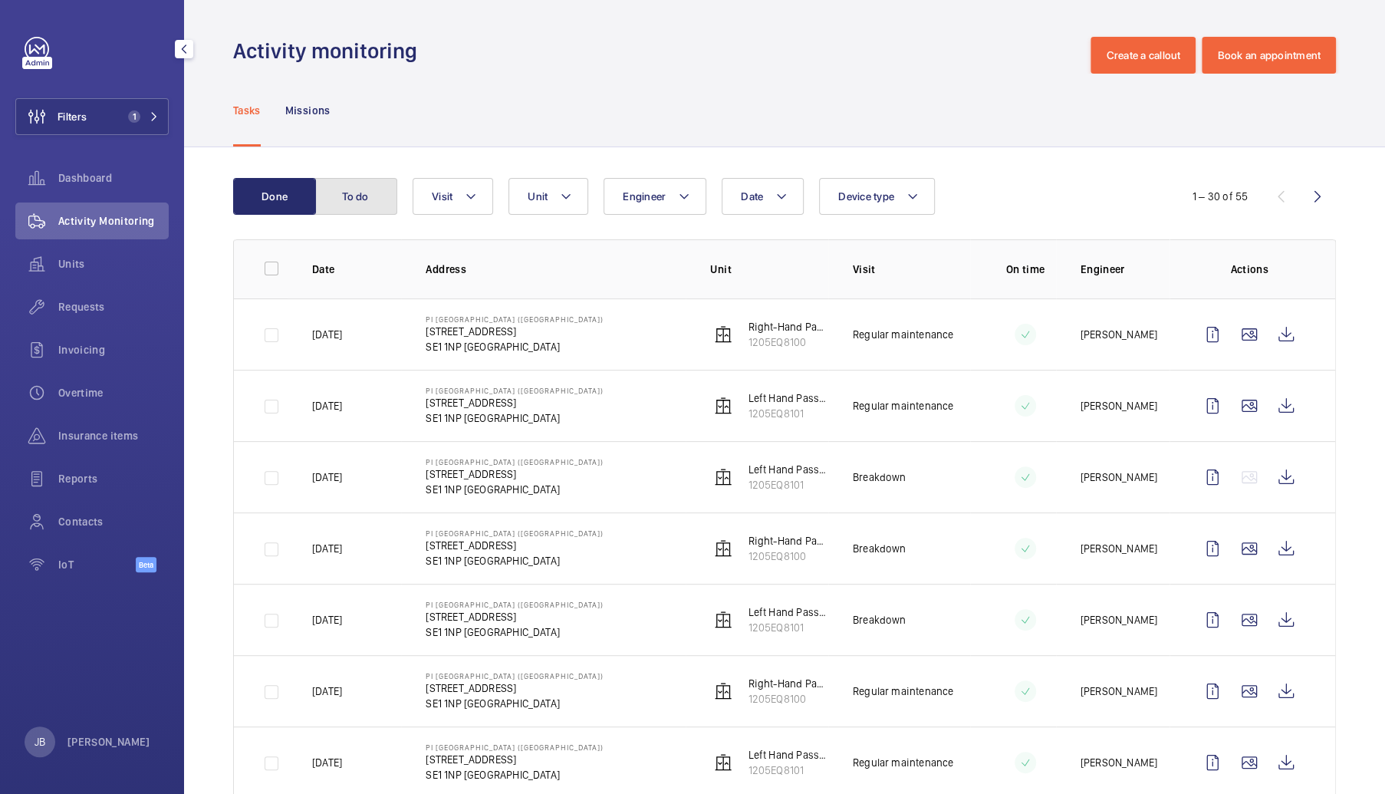
click at [327, 192] on button "To do" at bounding box center [355, 196] width 83 height 37
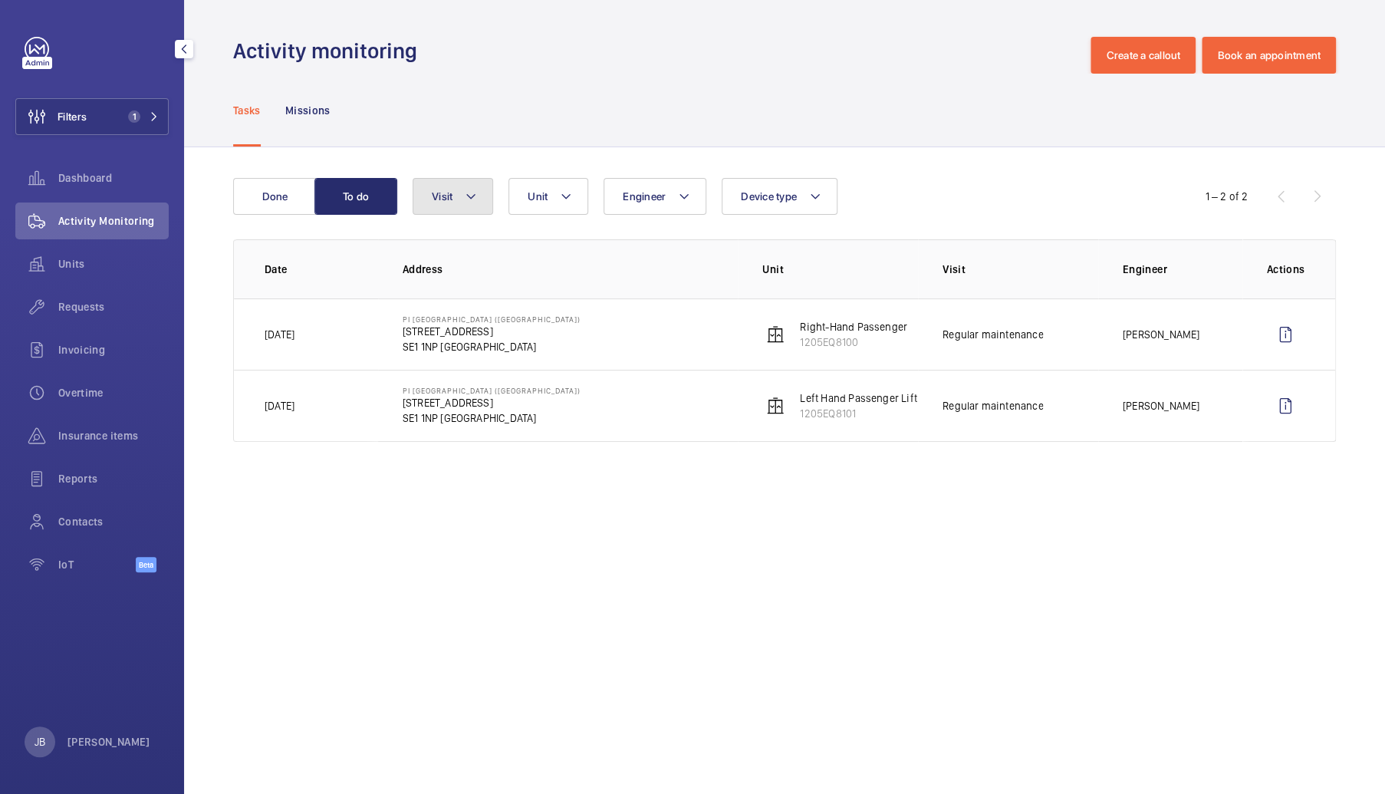
click at [459, 192] on button "Visit" at bounding box center [453, 196] width 81 height 37
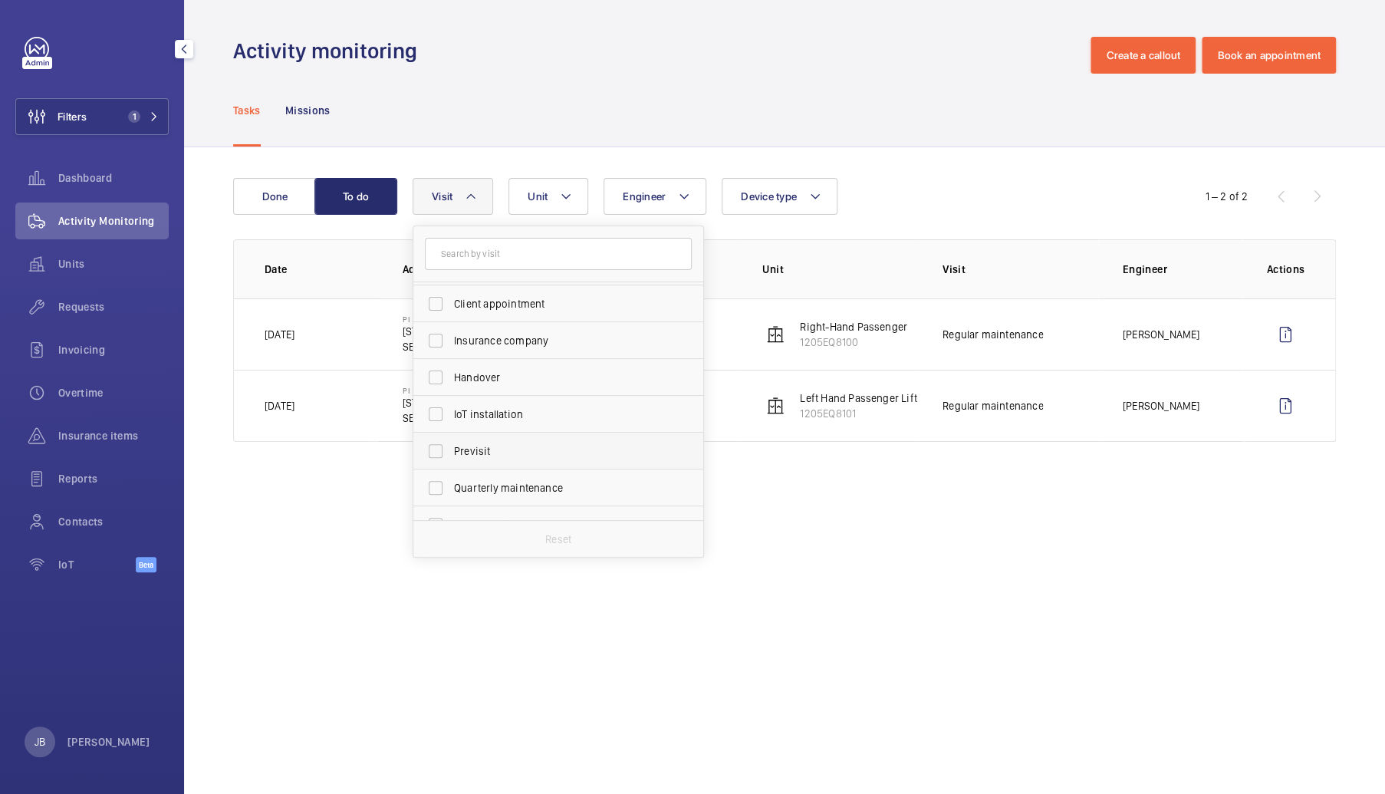
scroll to position [153, 0]
click at [448, 478] on input "Repair" at bounding box center [435, 478] width 31 height 31
checkbox input "true"
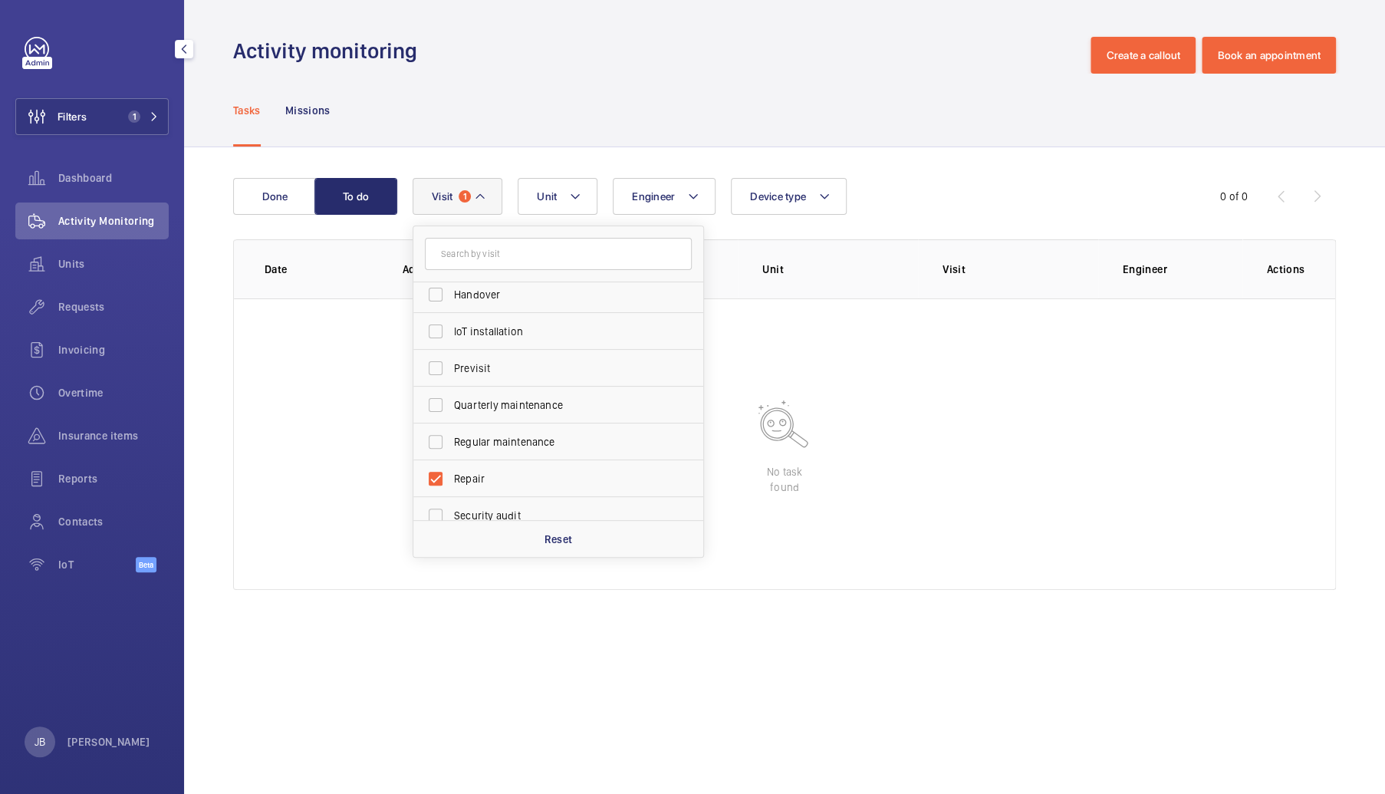
click at [767, 113] on div "Tasks Missions" at bounding box center [784, 110] width 1103 height 73
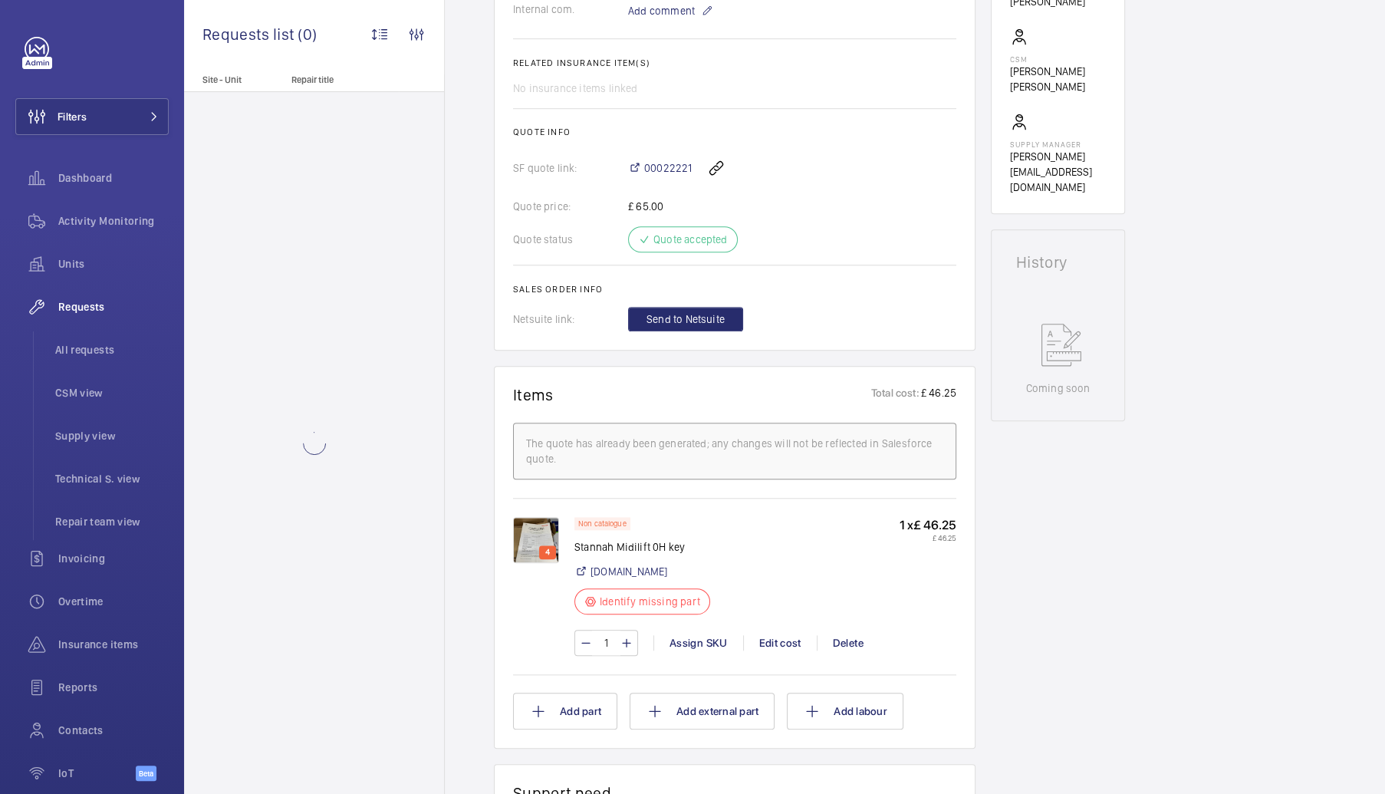
scroll to position [537, 0]
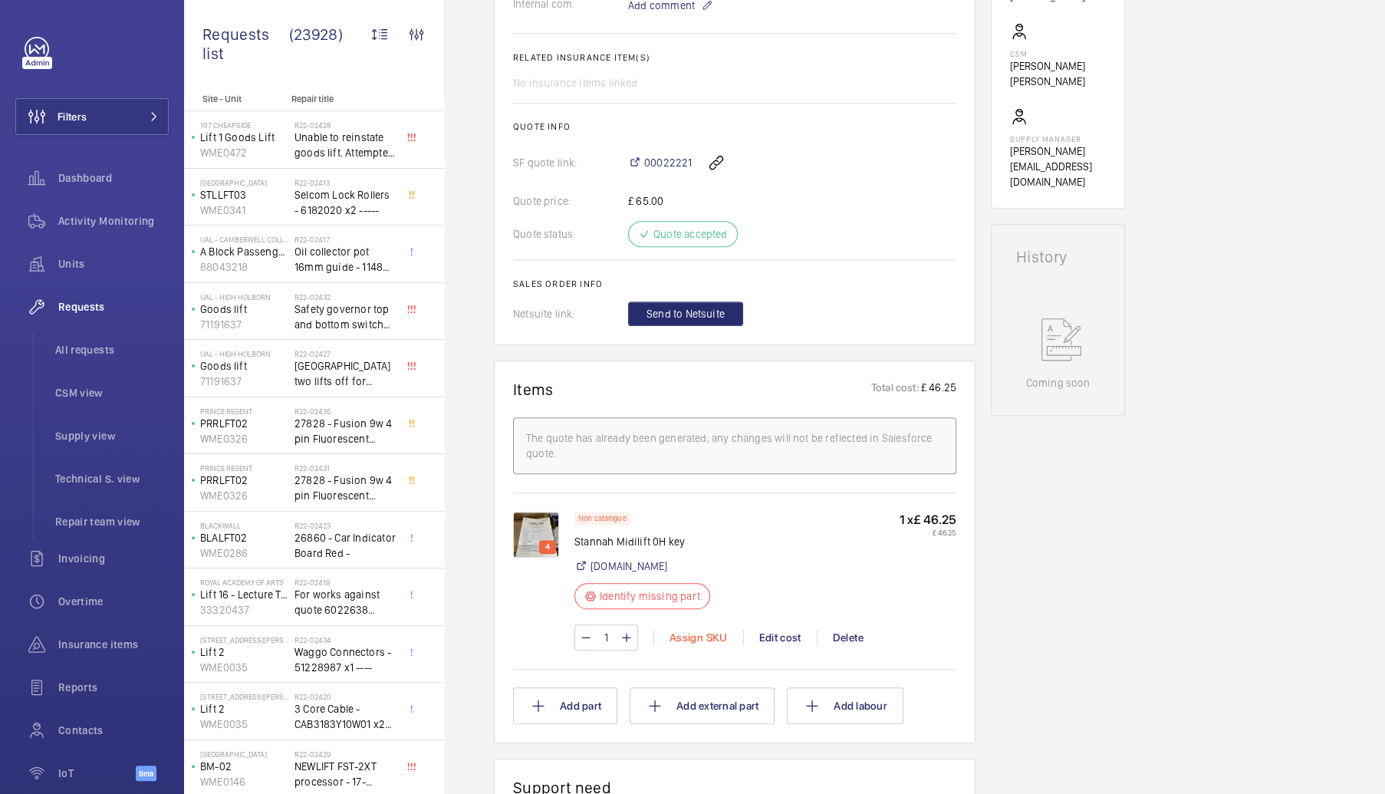
click at [708, 643] on div "Assign SKU" at bounding box center [698, 637] width 90 height 15
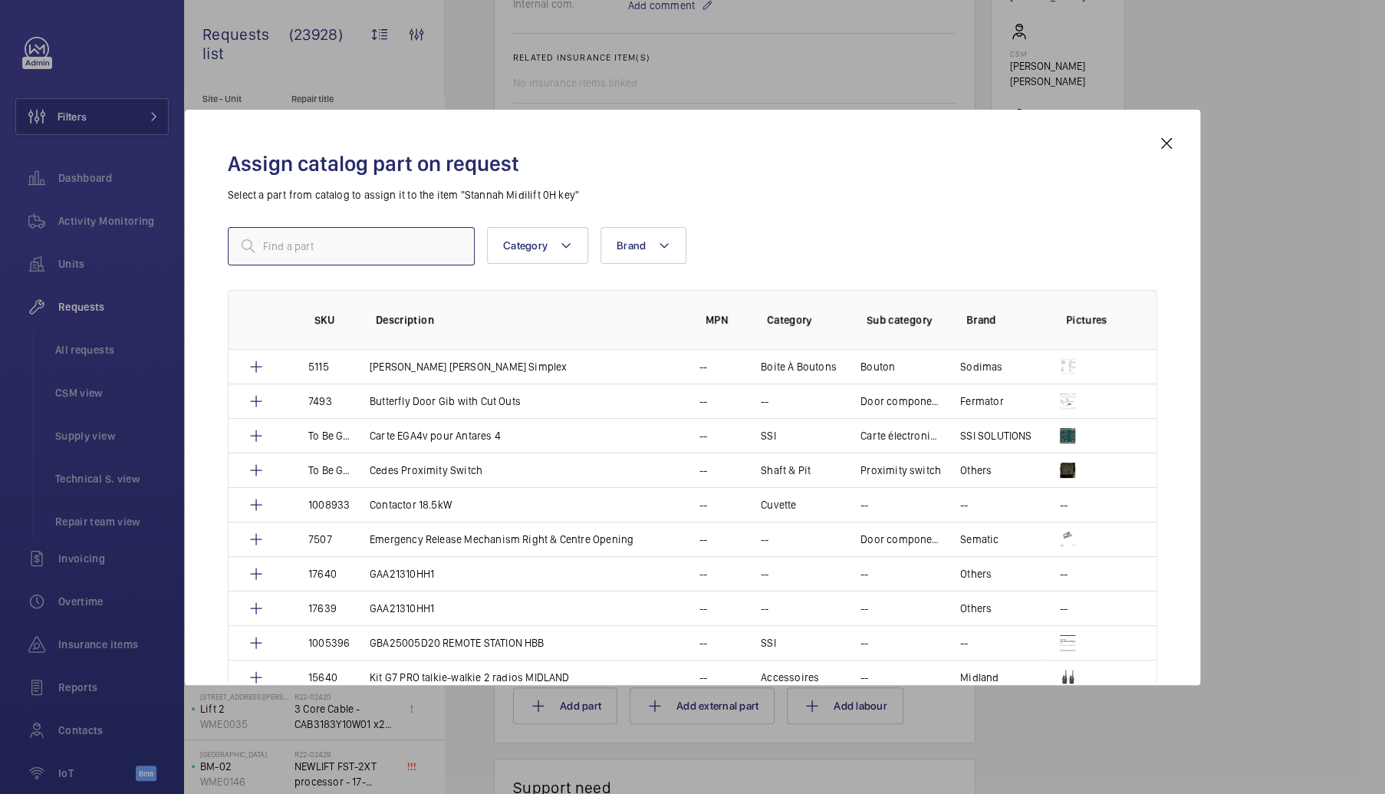
click at [362, 245] on input "text" at bounding box center [351, 246] width 247 height 38
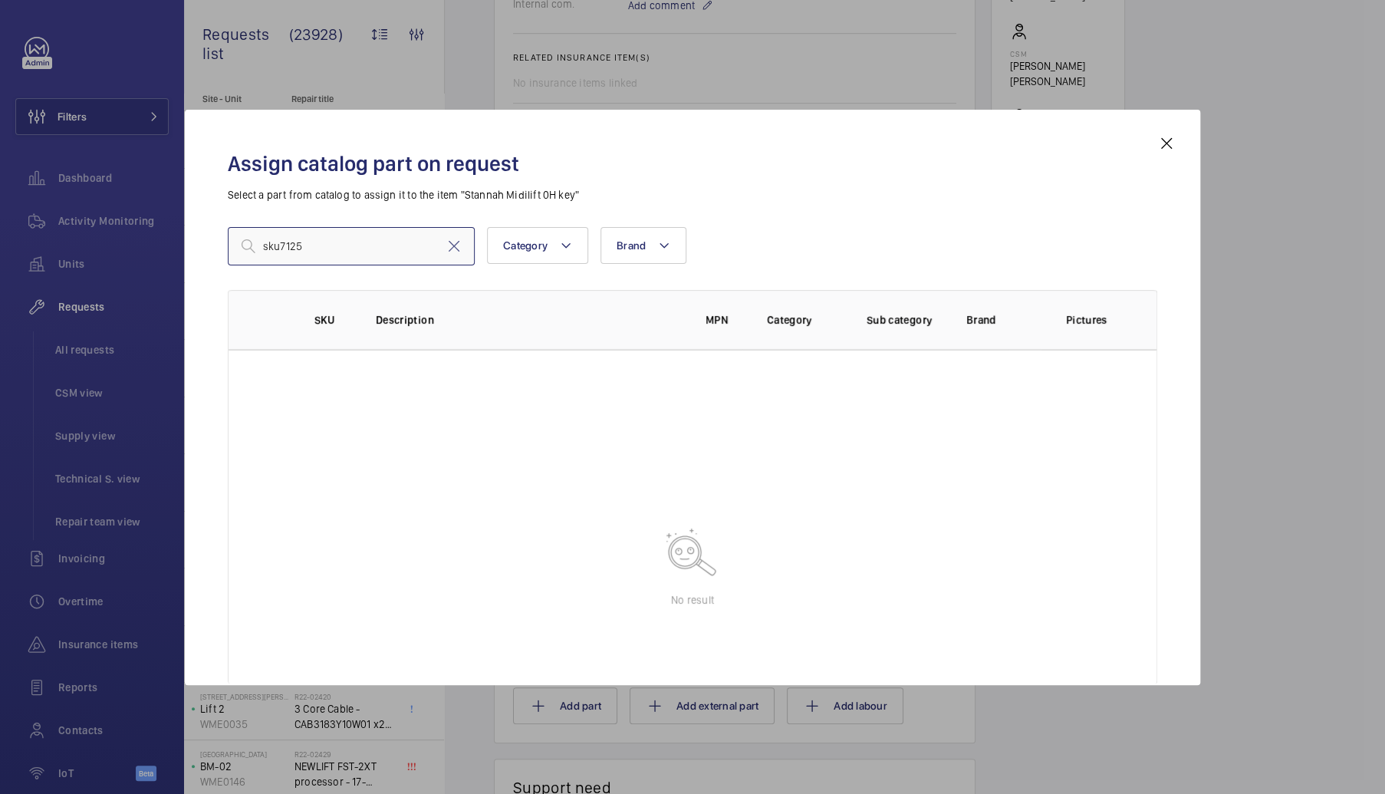
click at [279, 240] on input "sku7125" at bounding box center [351, 246] width 247 height 38
click at [288, 241] on input "7125" at bounding box center [351, 246] width 247 height 38
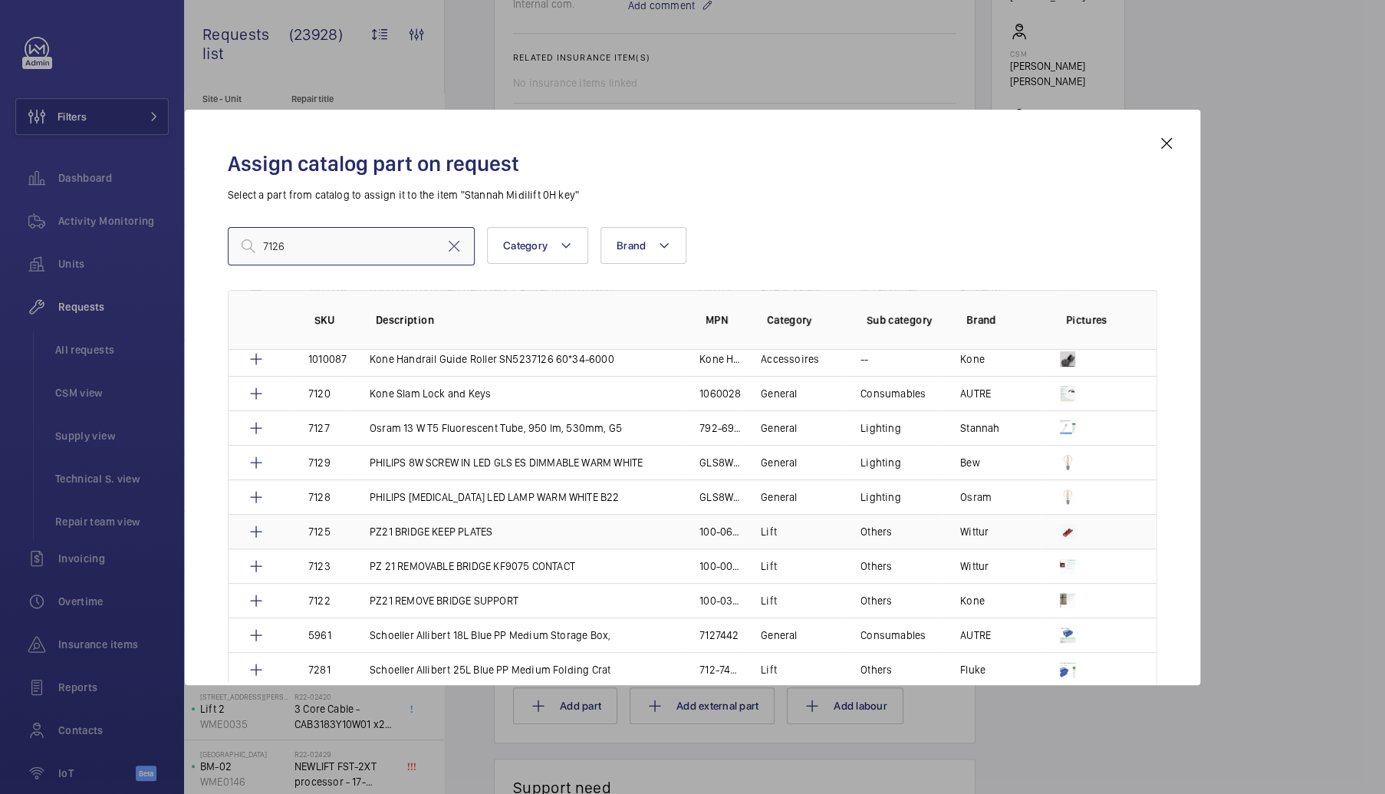
scroll to position [153, 0]
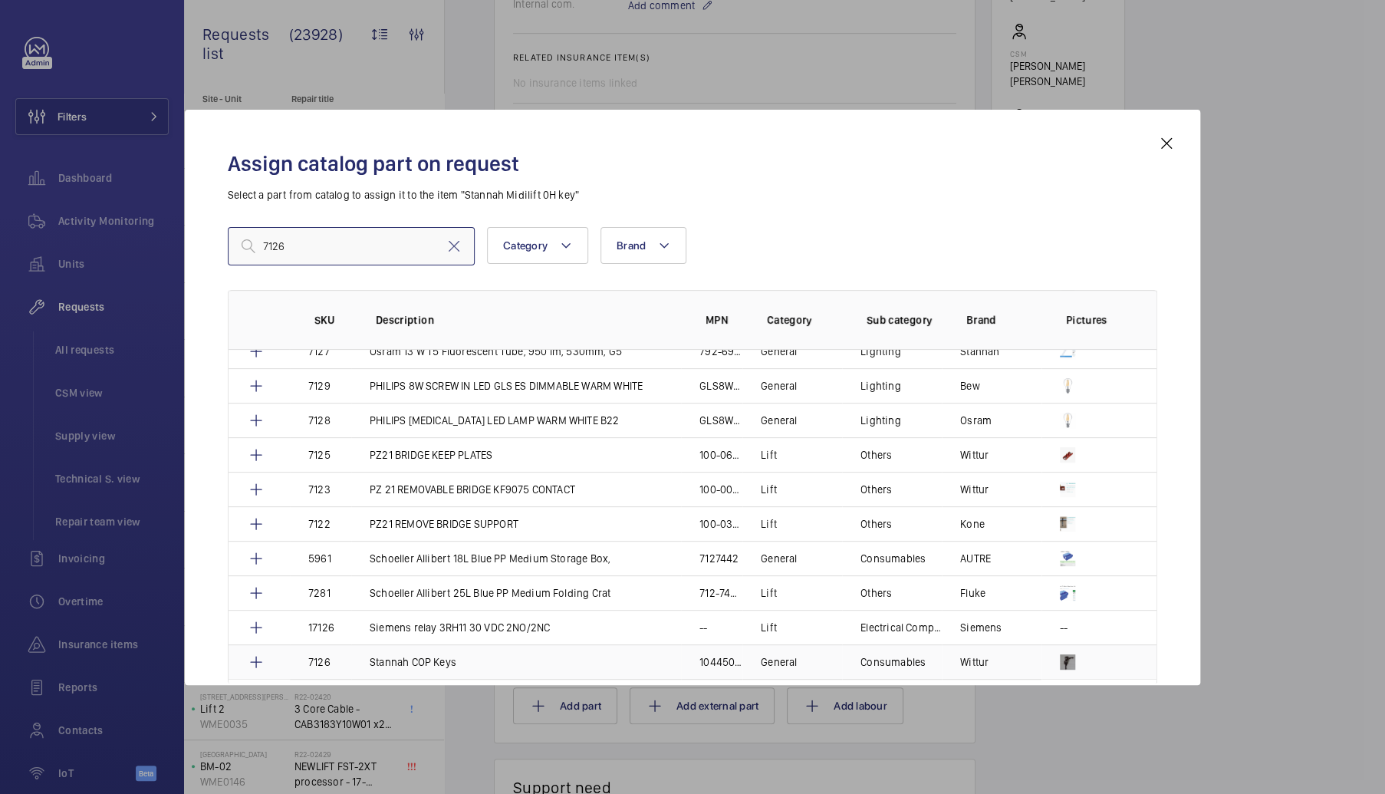
type input "7126"
click at [781, 659] on p "General" at bounding box center [779, 661] width 36 height 15
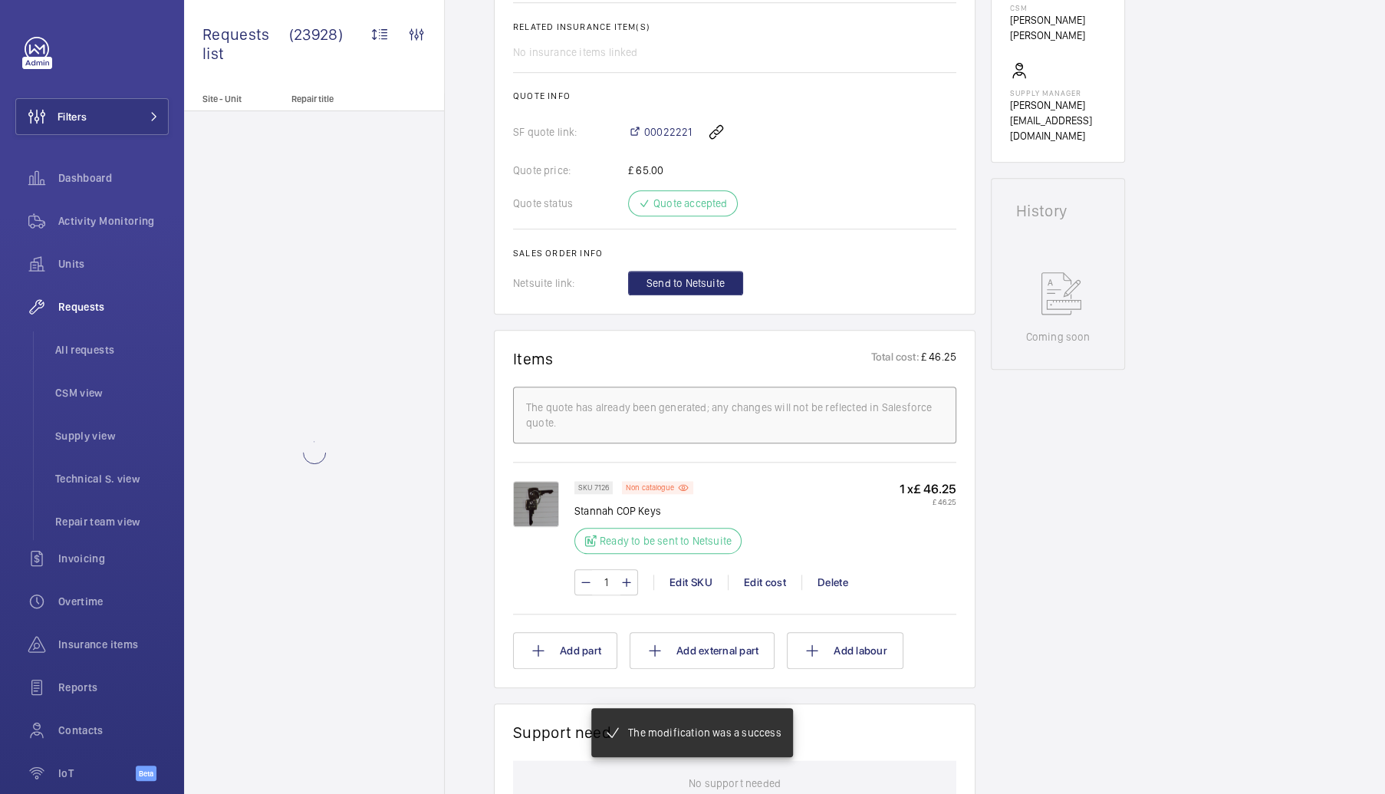
scroll to position [598, 0]
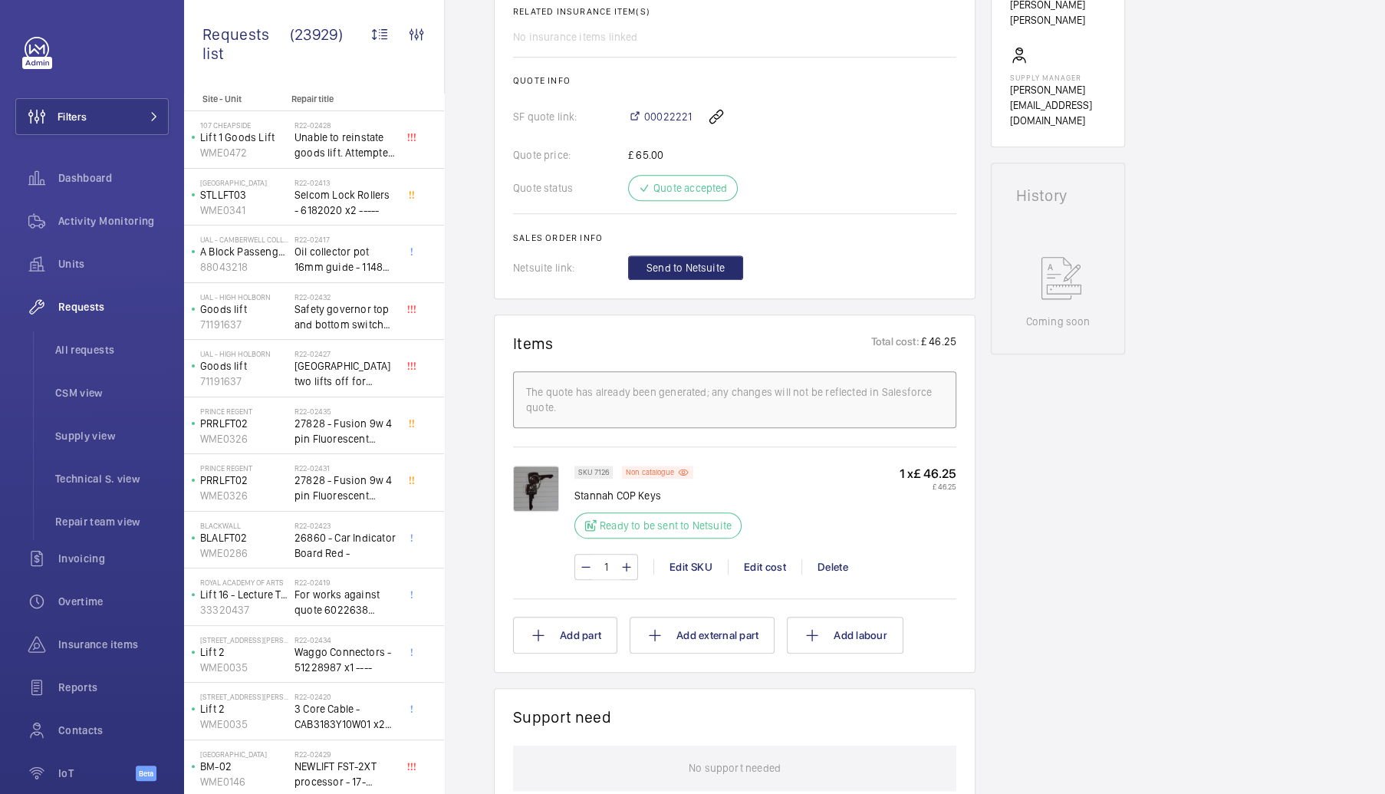
click at [536, 508] on img at bounding box center [536, 488] width 46 height 46
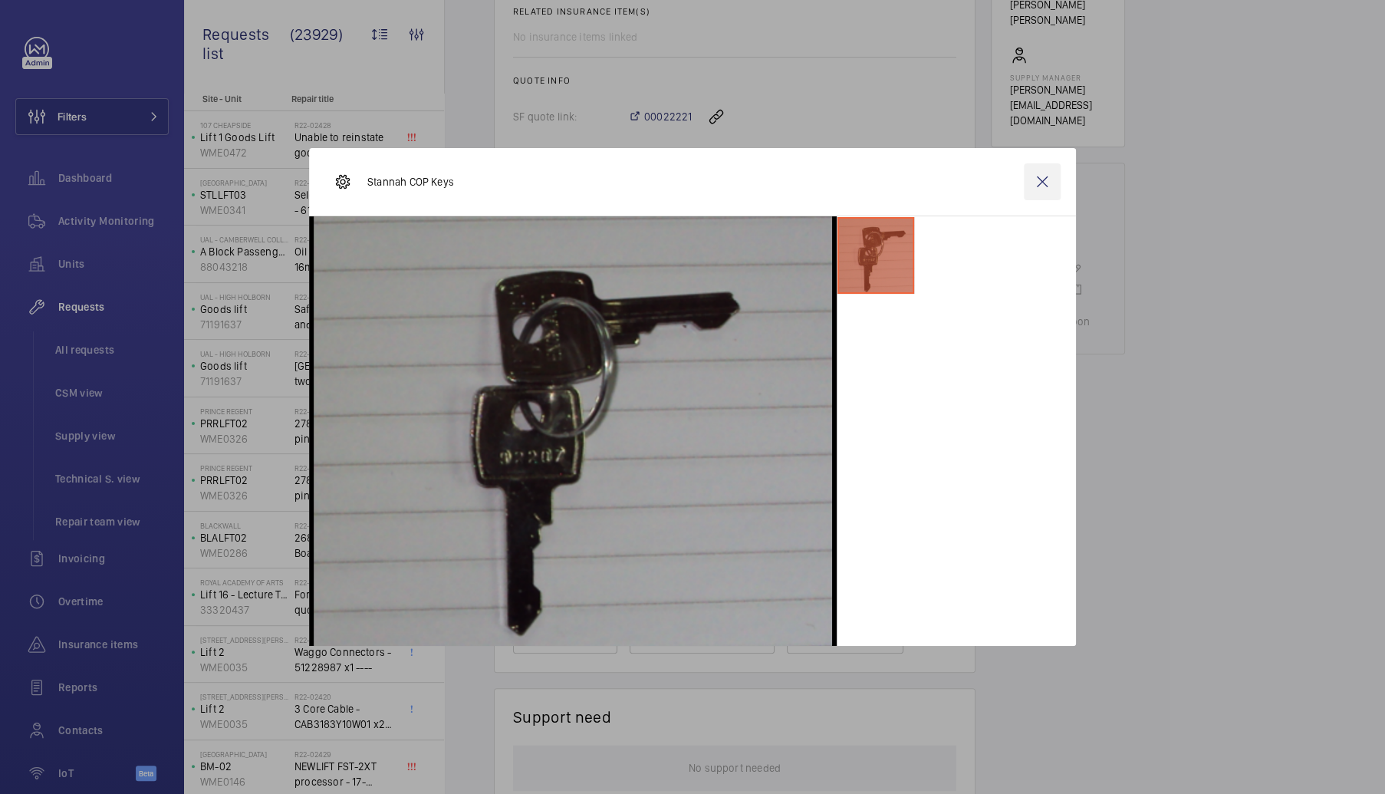
click at [1048, 177] on wm-front-icon-button at bounding box center [1042, 181] width 37 height 37
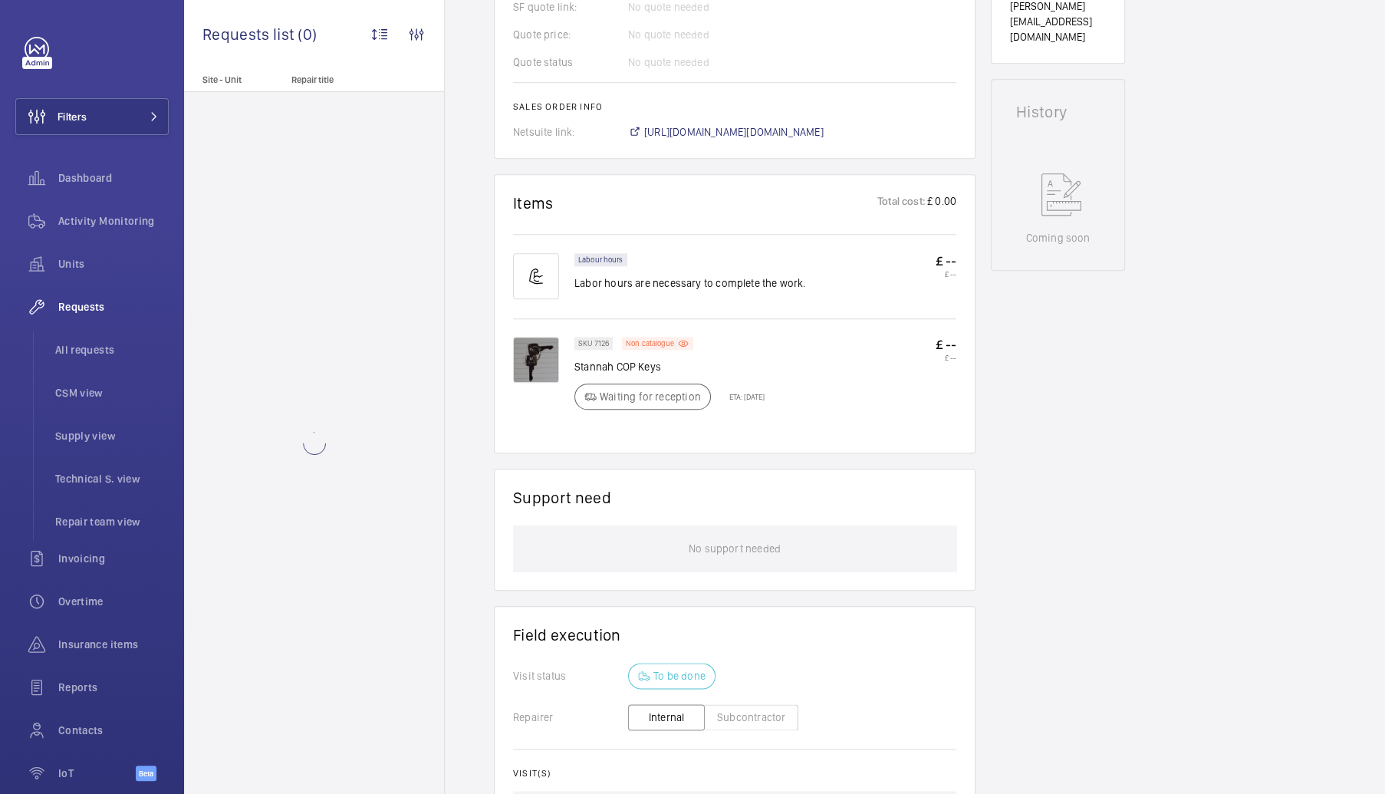
scroll to position [690, 0]
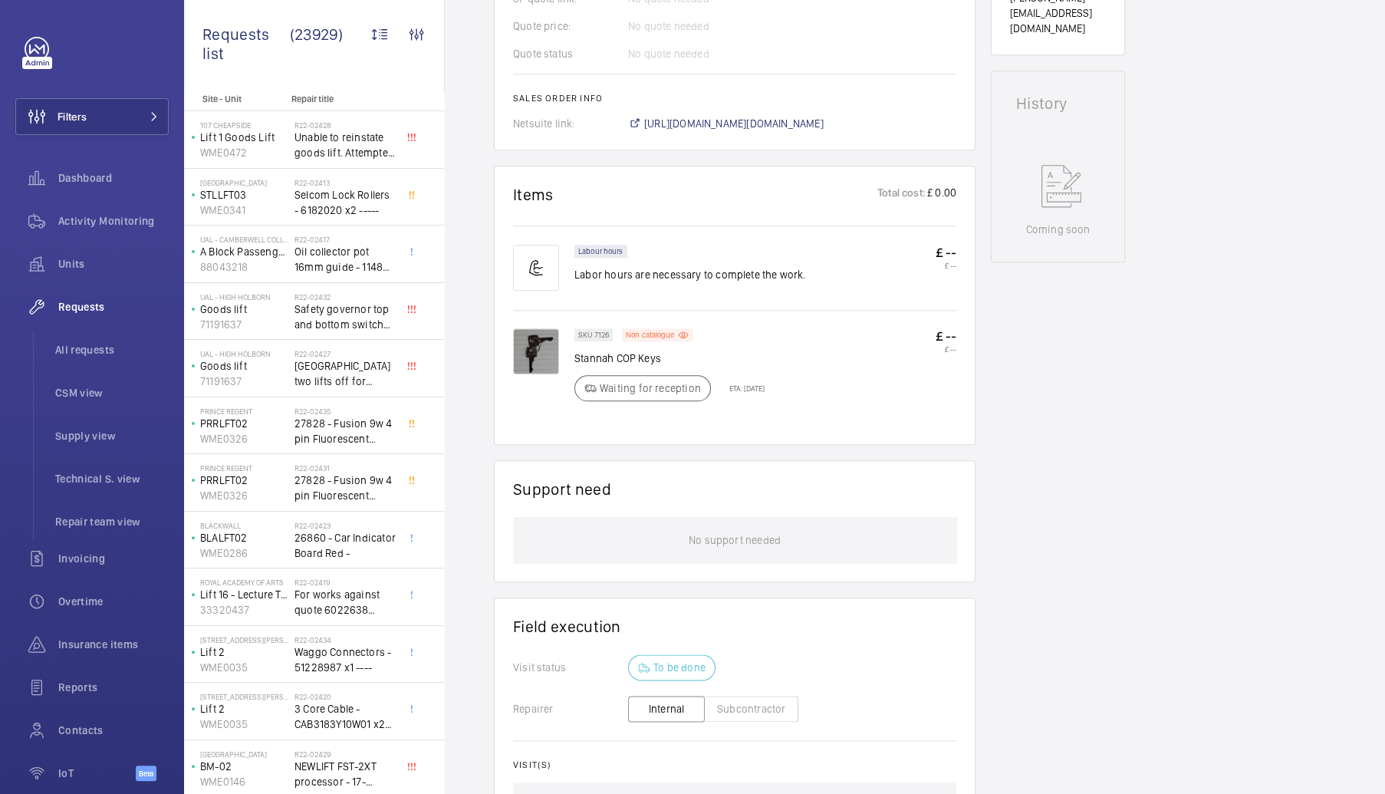
click at [538, 355] on img at bounding box center [536, 351] width 46 height 46
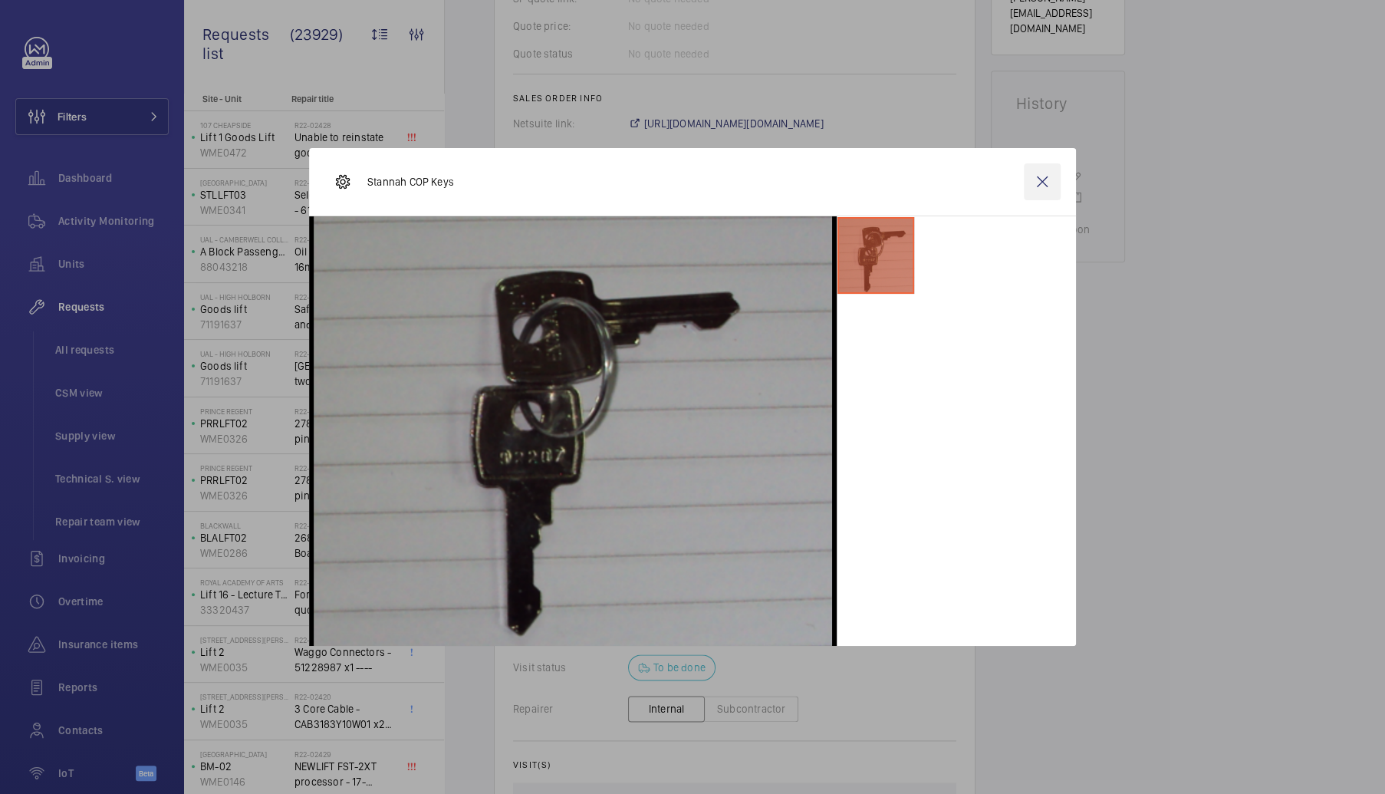
click at [1041, 185] on wm-front-icon-button at bounding box center [1042, 181] width 37 height 37
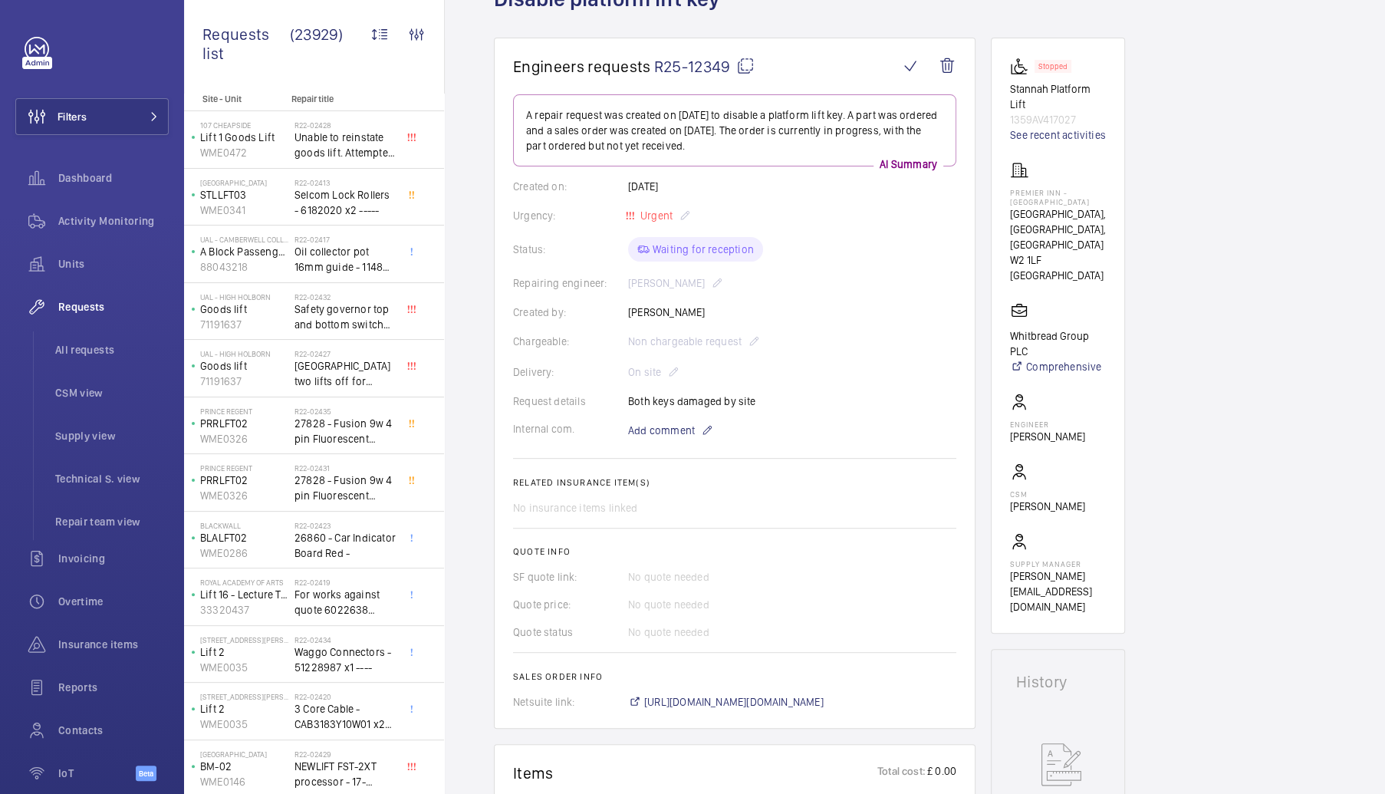
scroll to position [77, 0]
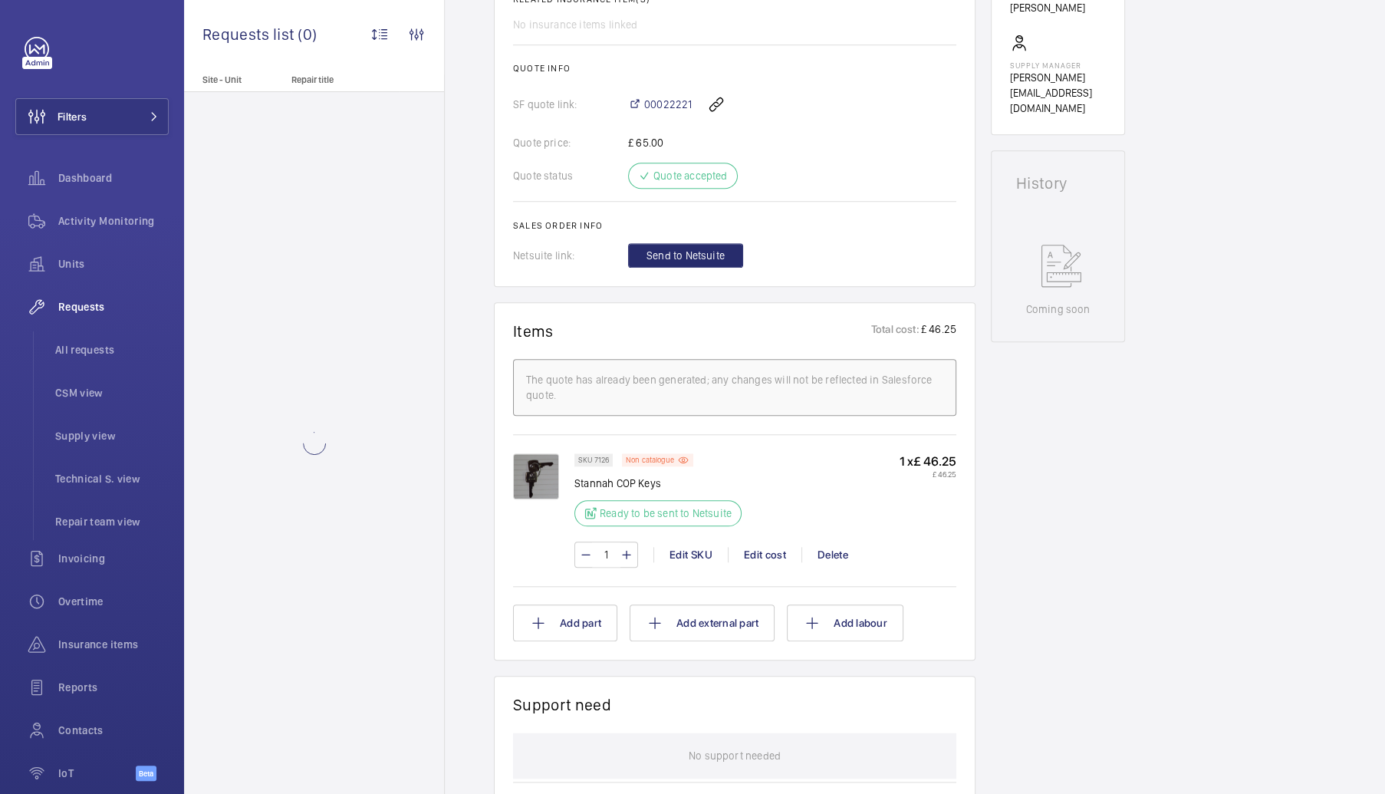
scroll to position [613, 0]
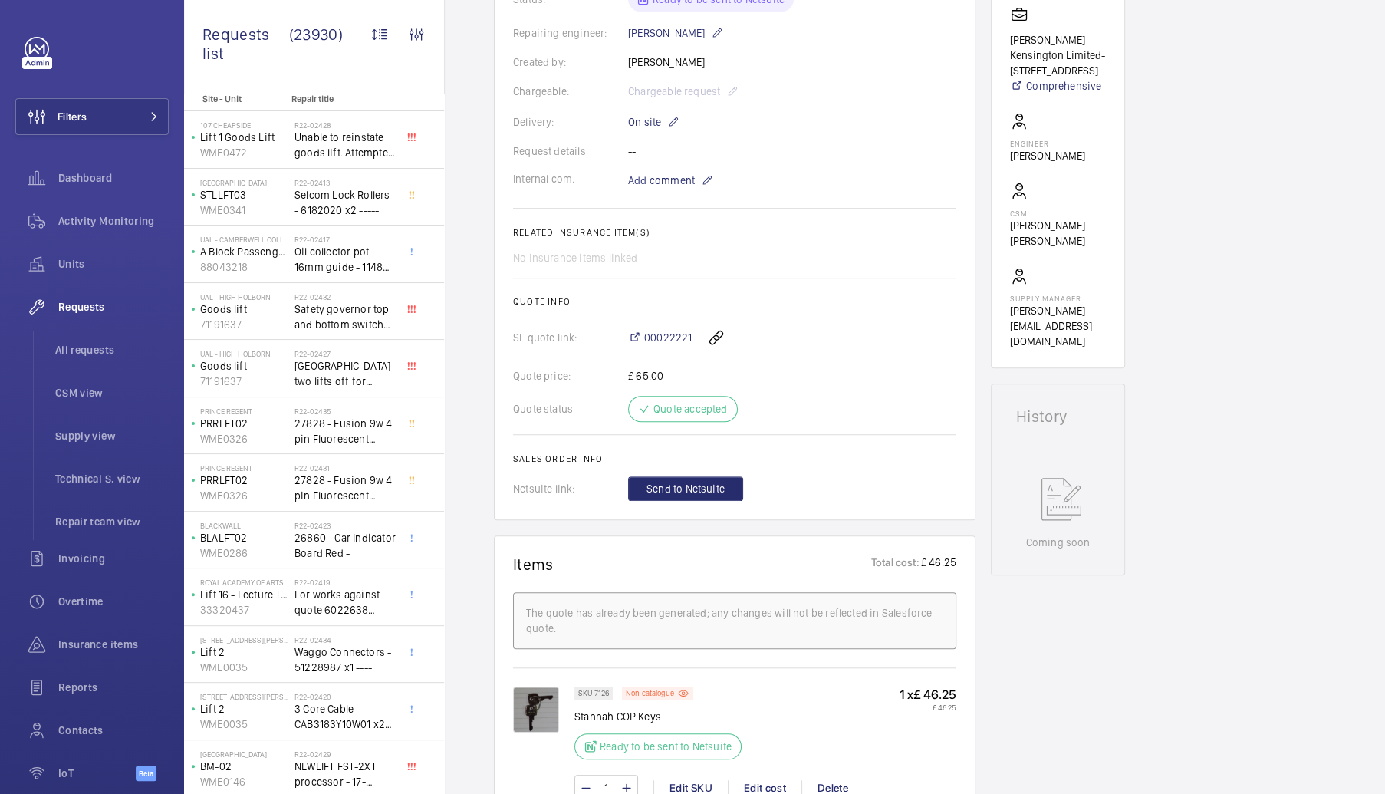
scroll to position [307, 0]
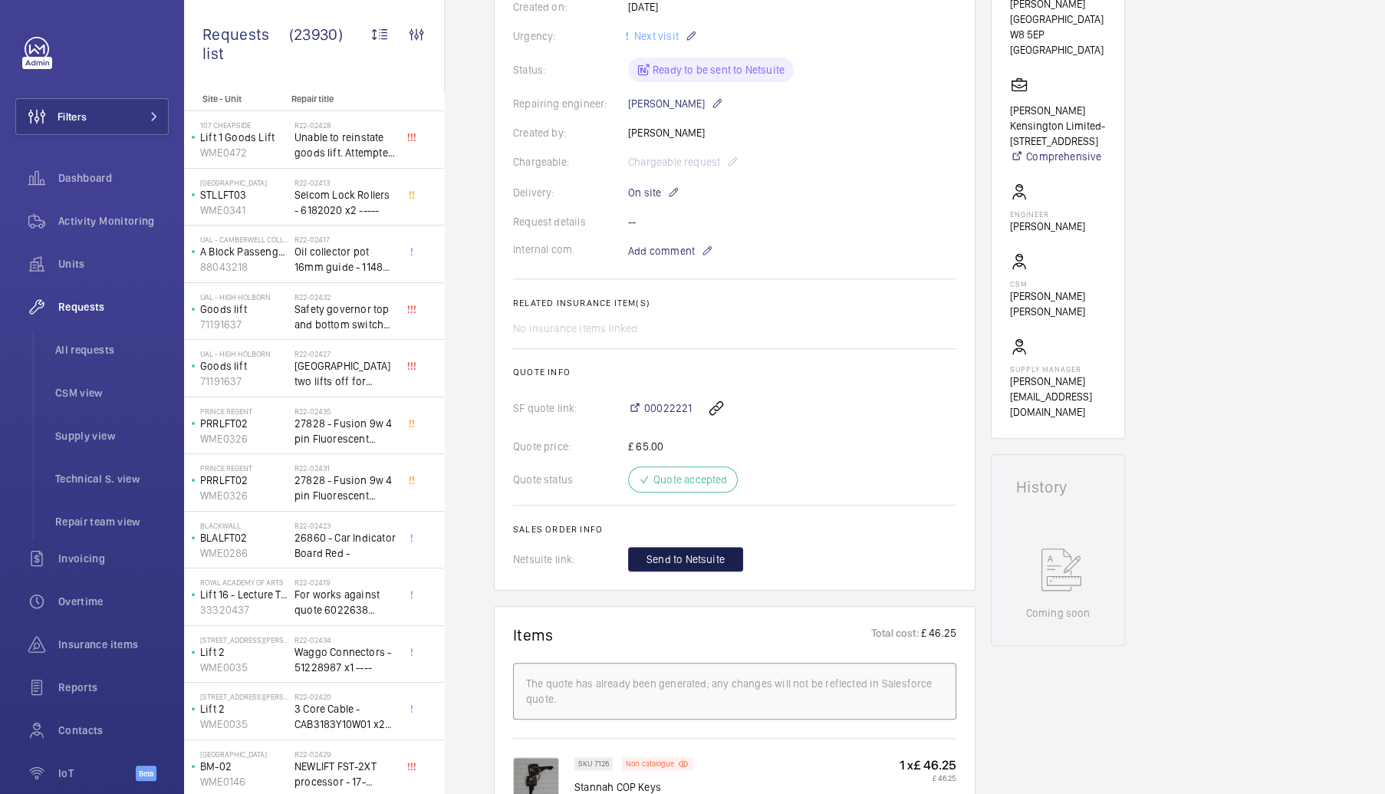
click at [688, 567] on span "Send to Netsuite" at bounding box center [685, 558] width 78 height 15
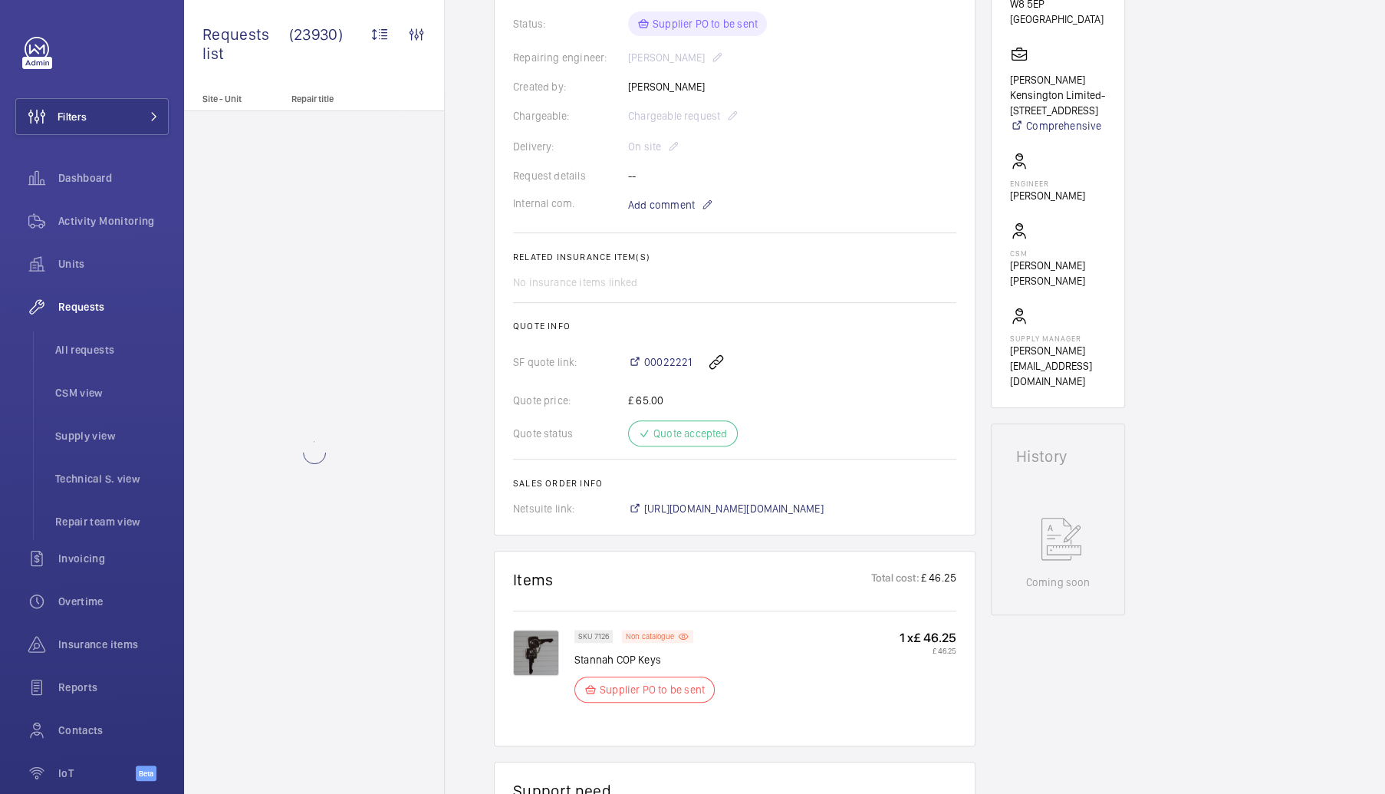
scroll to position [353, 0]
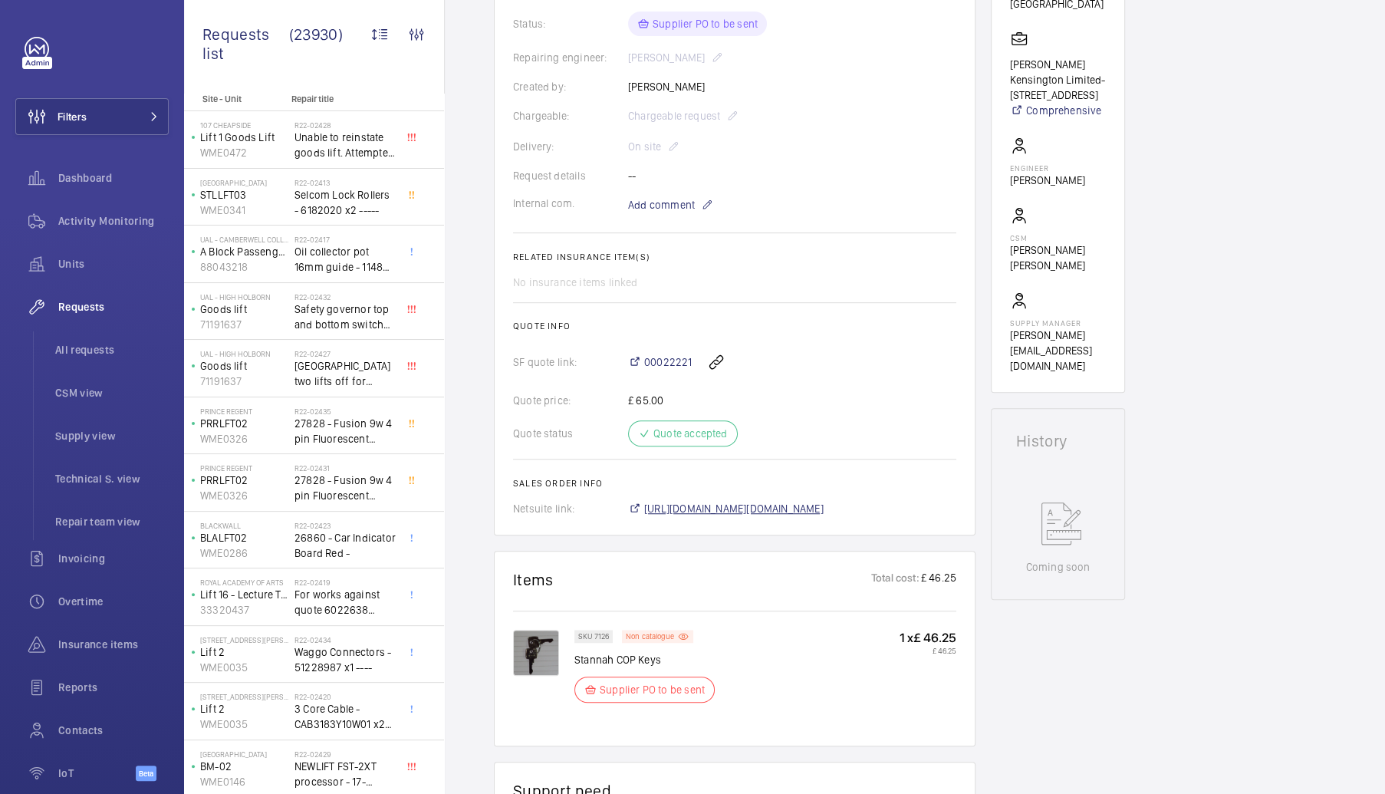
click at [781, 508] on span "[URL][DOMAIN_NAME][DOMAIN_NAME]" at bounding box center [733, 508] width 179 height 15
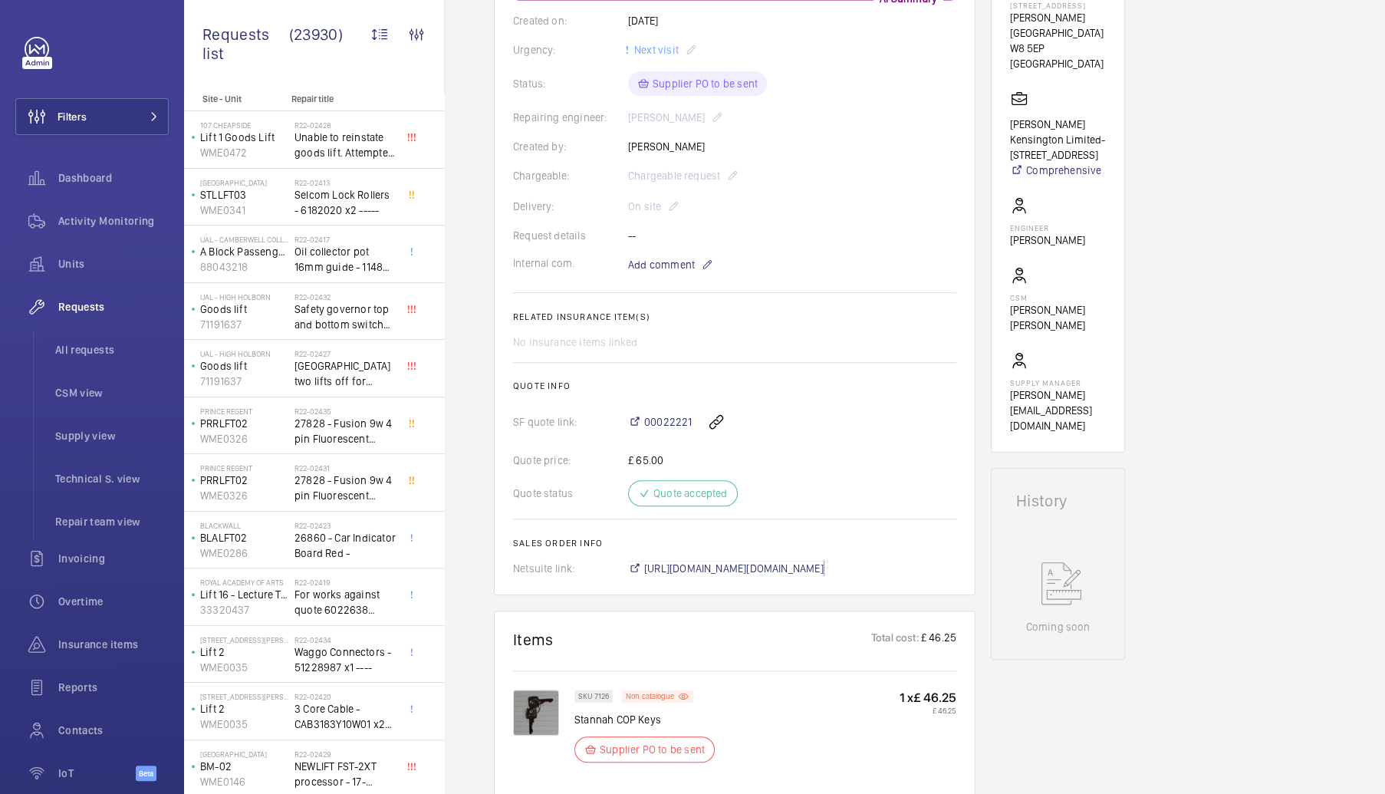
scroll to position [276, 0]
